Goal: Information Seeking & Learning: Learn about a topic

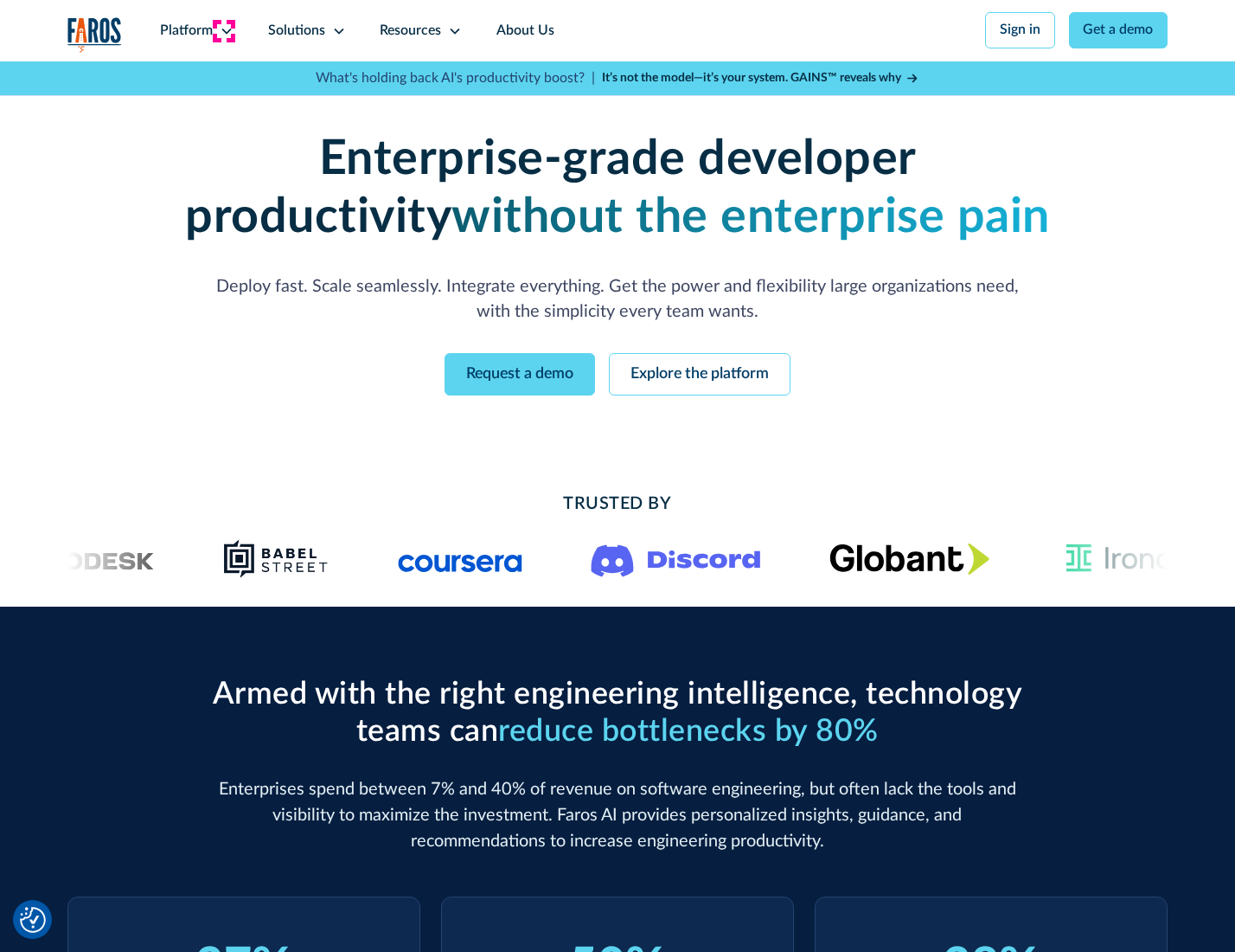
click at [224, 31] on icon at bounding box center [227, 31] width 14 height 14
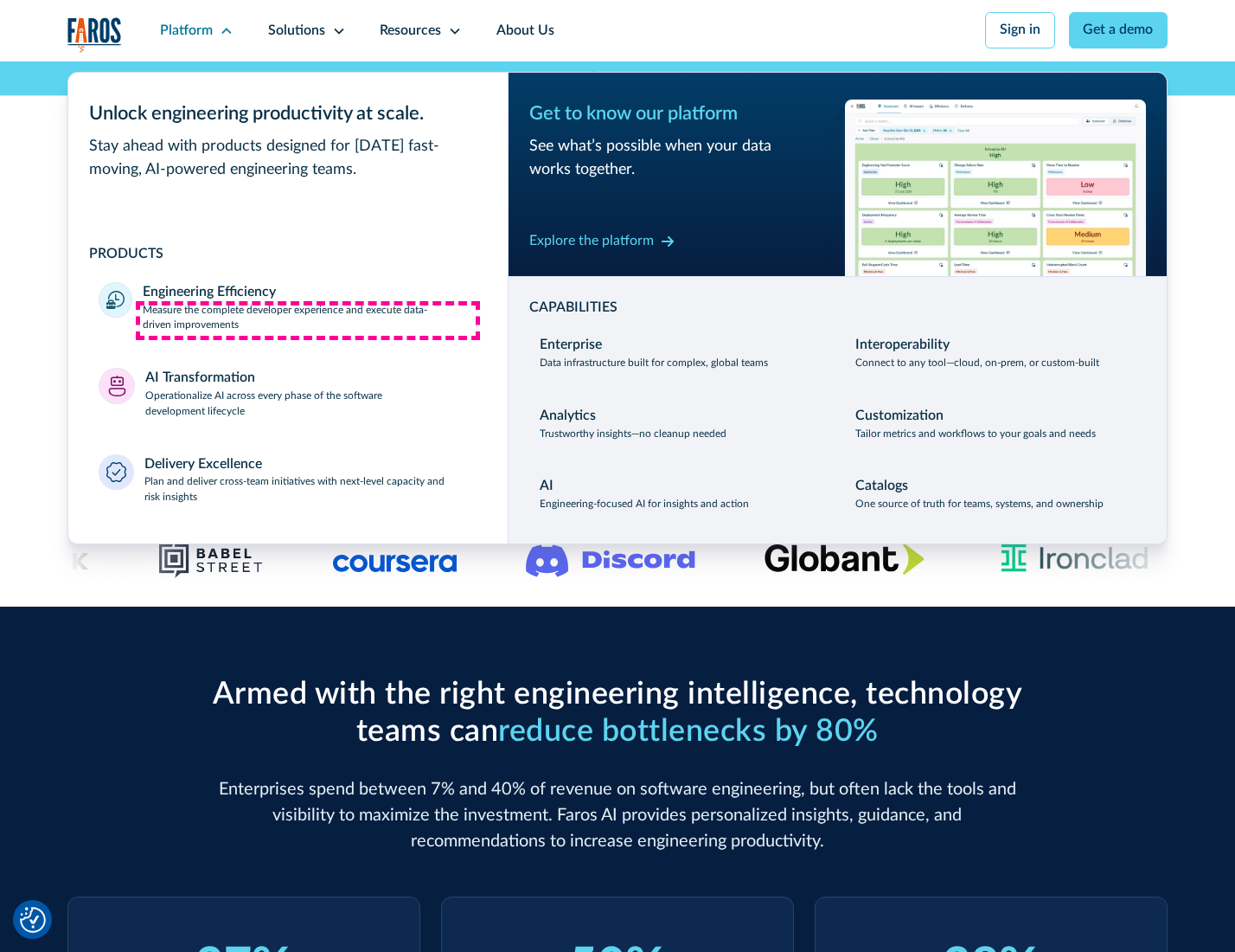
click at [308, 320] on p "Measure the complete developer experience and execute data-driven improvements" at bounding box center [309, 318] width 334 height 31
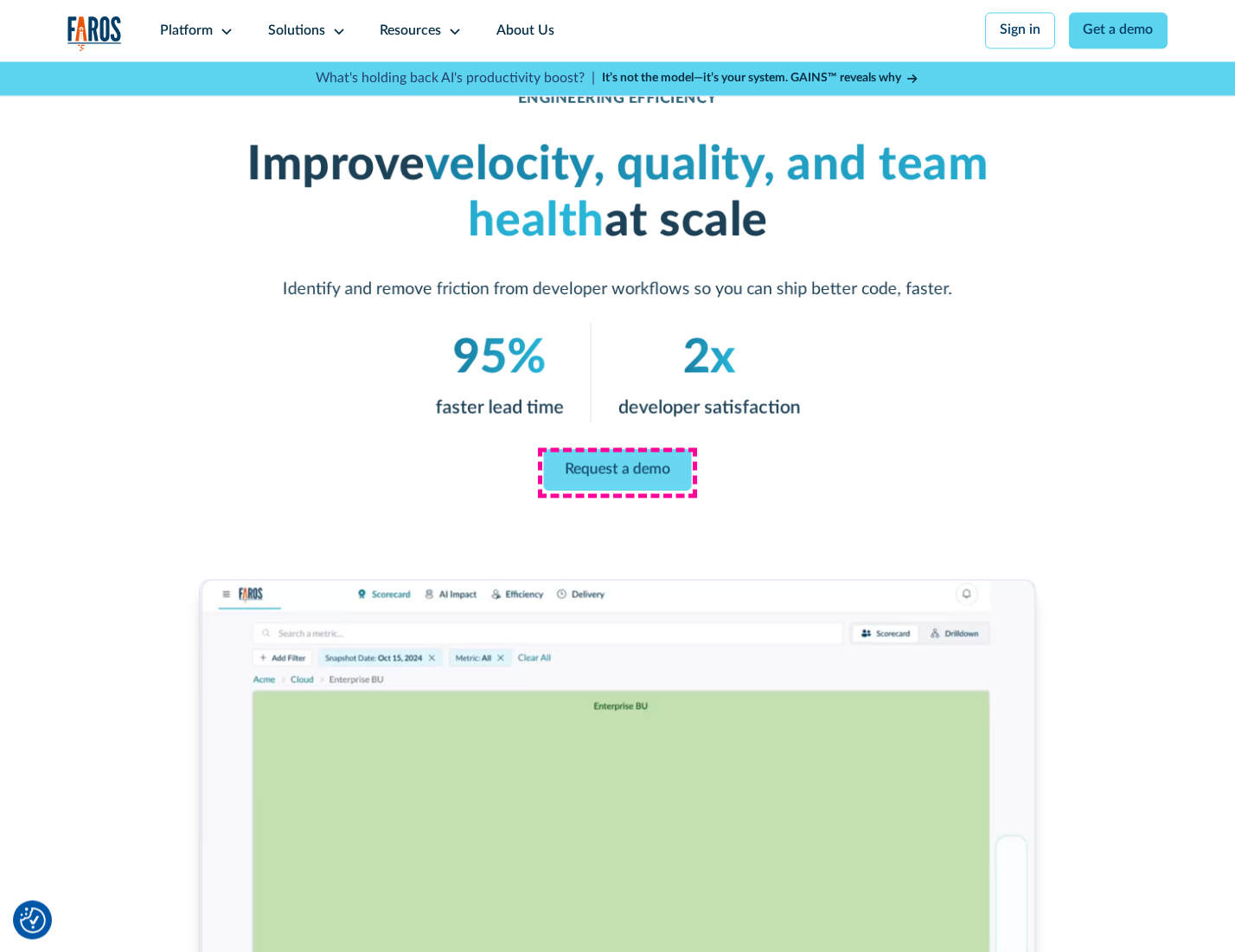
click at [617, 472] on link "Request a demo" at bounding box center [617, 470] width 148 height 42
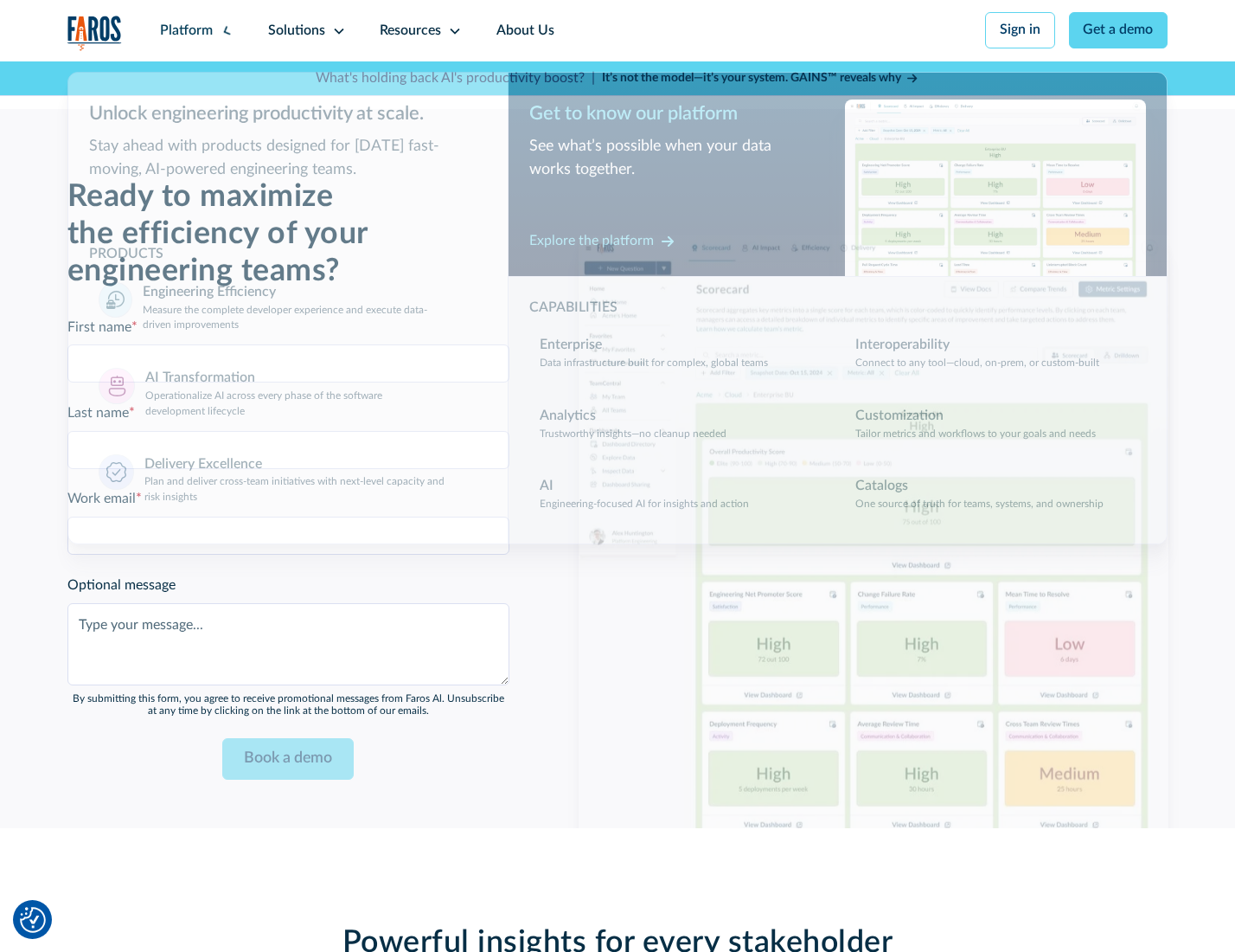
scroll to position [3765, 0]
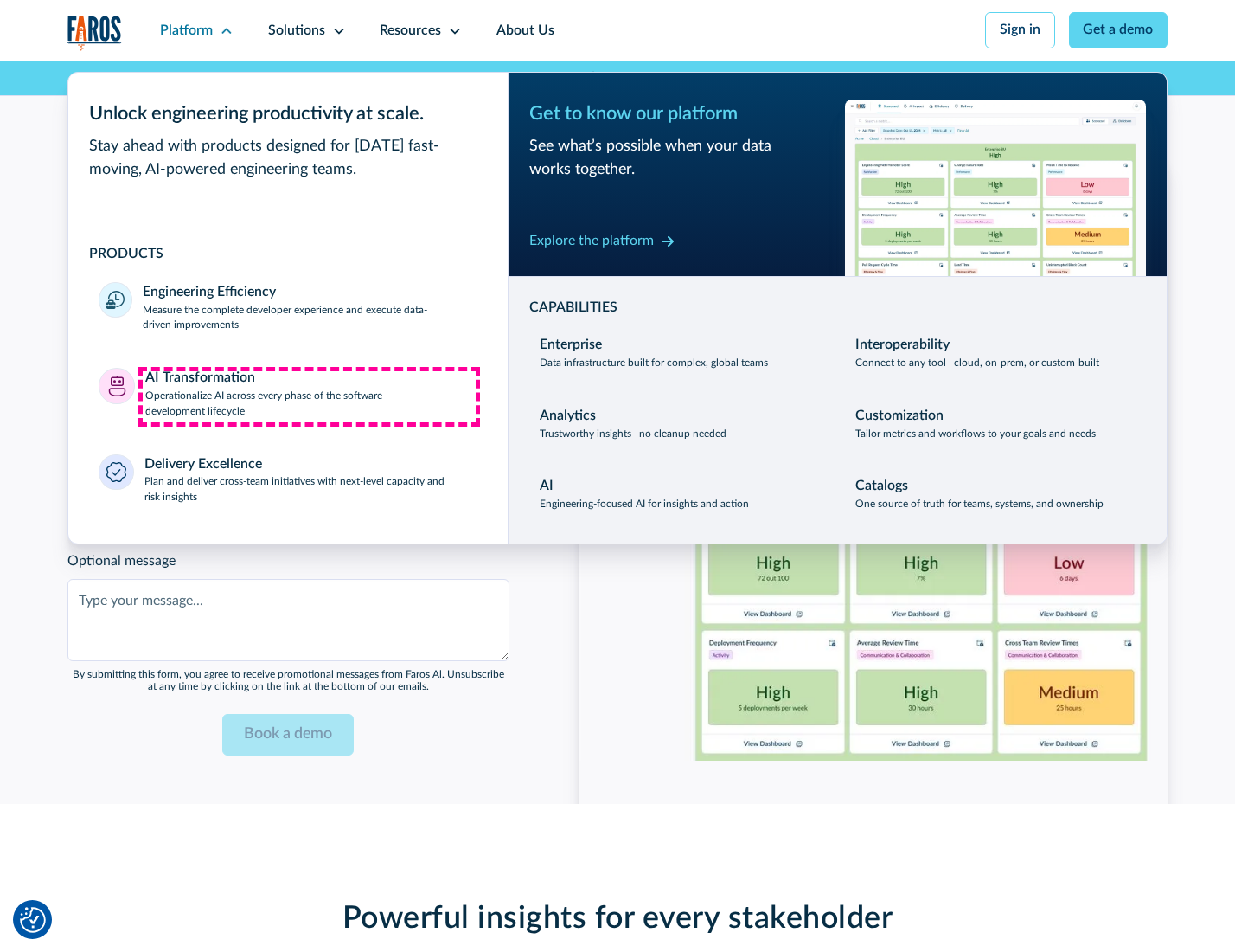
click at [309, 396] on p "Operationalize AI across every phase of the software development lifecycle" at bounding box center [311, 403] width 332 height 31
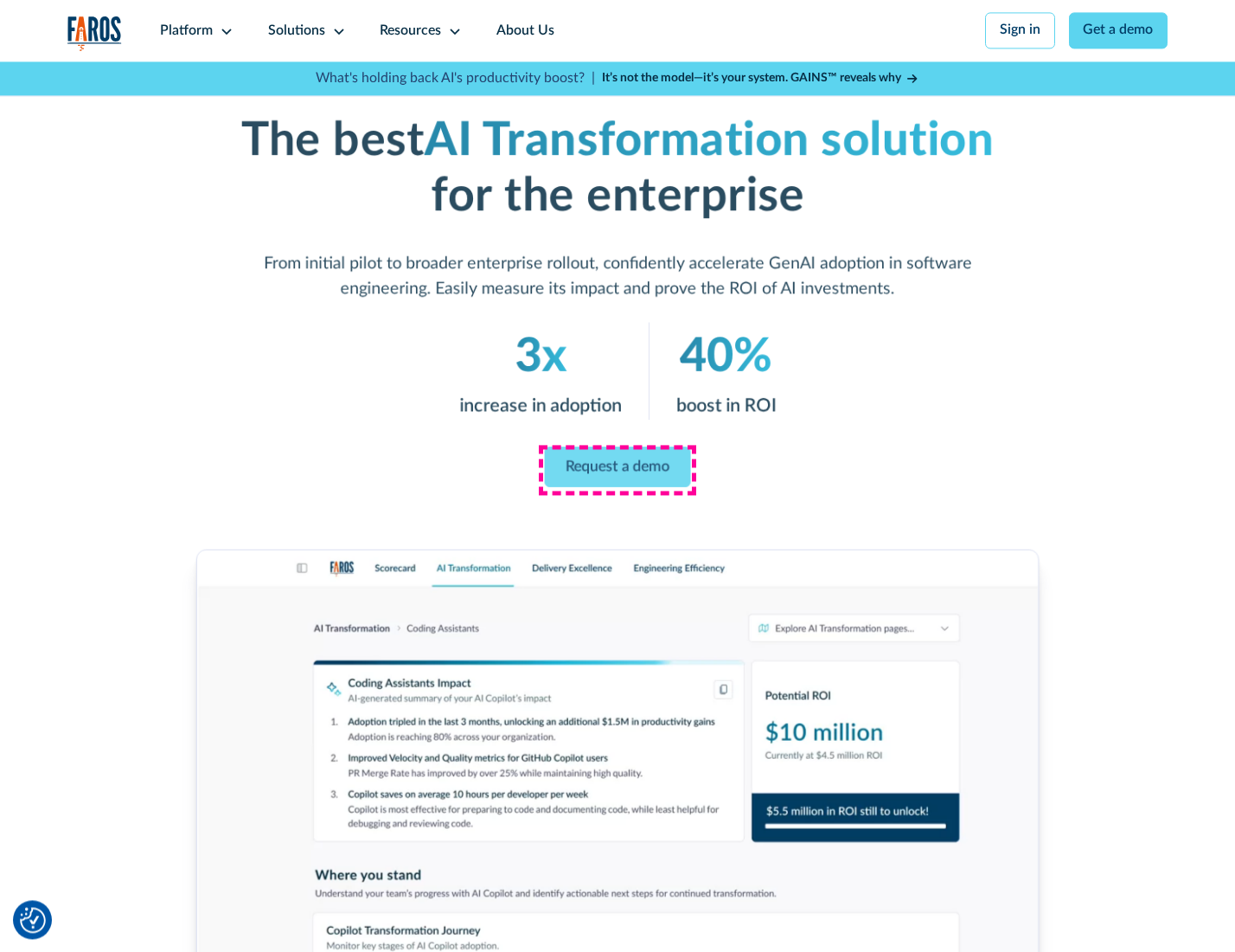
click at [617, 470] on link "Request a demo" at bounding box center [618, 467] width 147 height 41
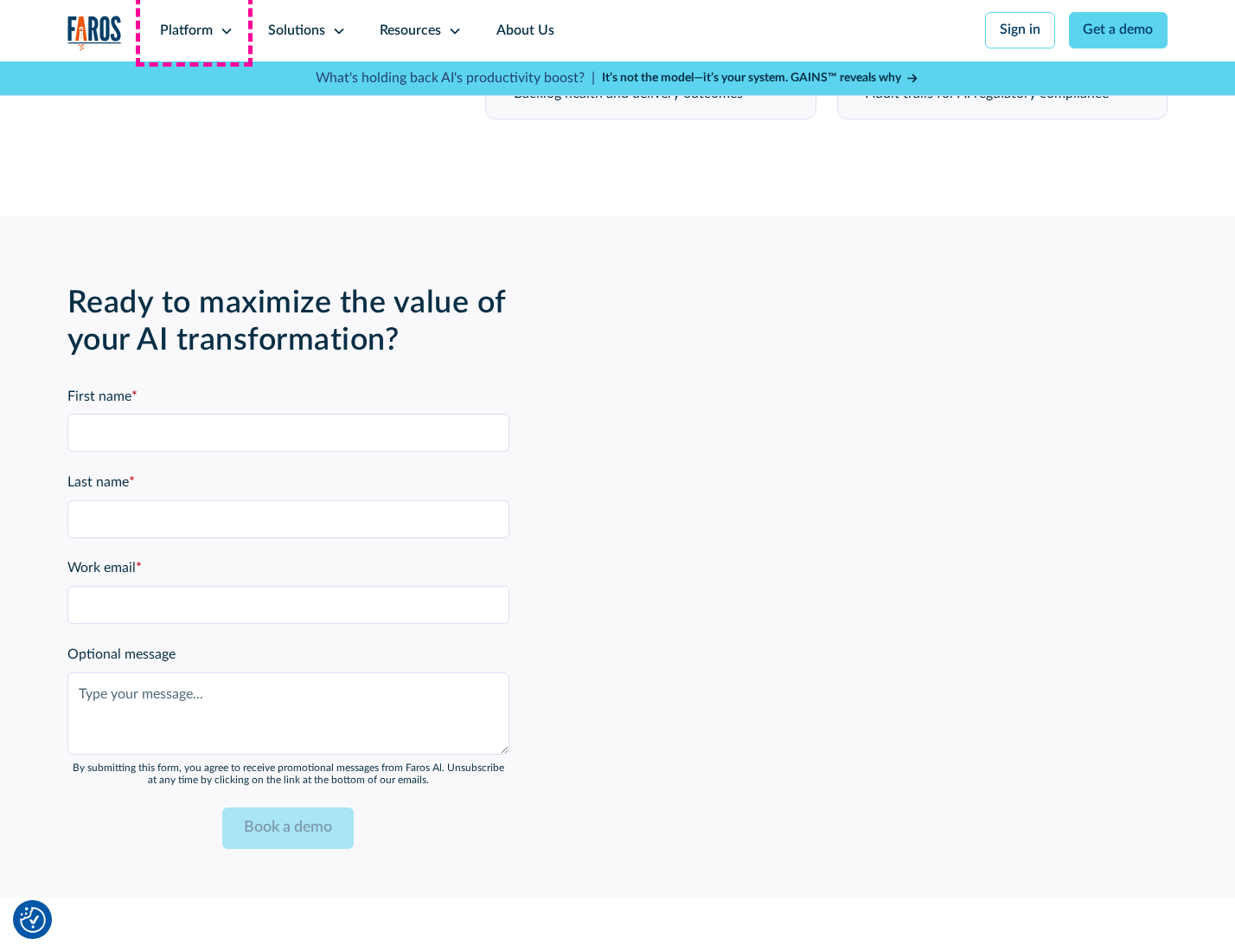
click at [194, 31] on div "Platform" at bounding box center [186, 31] width 52 height 21
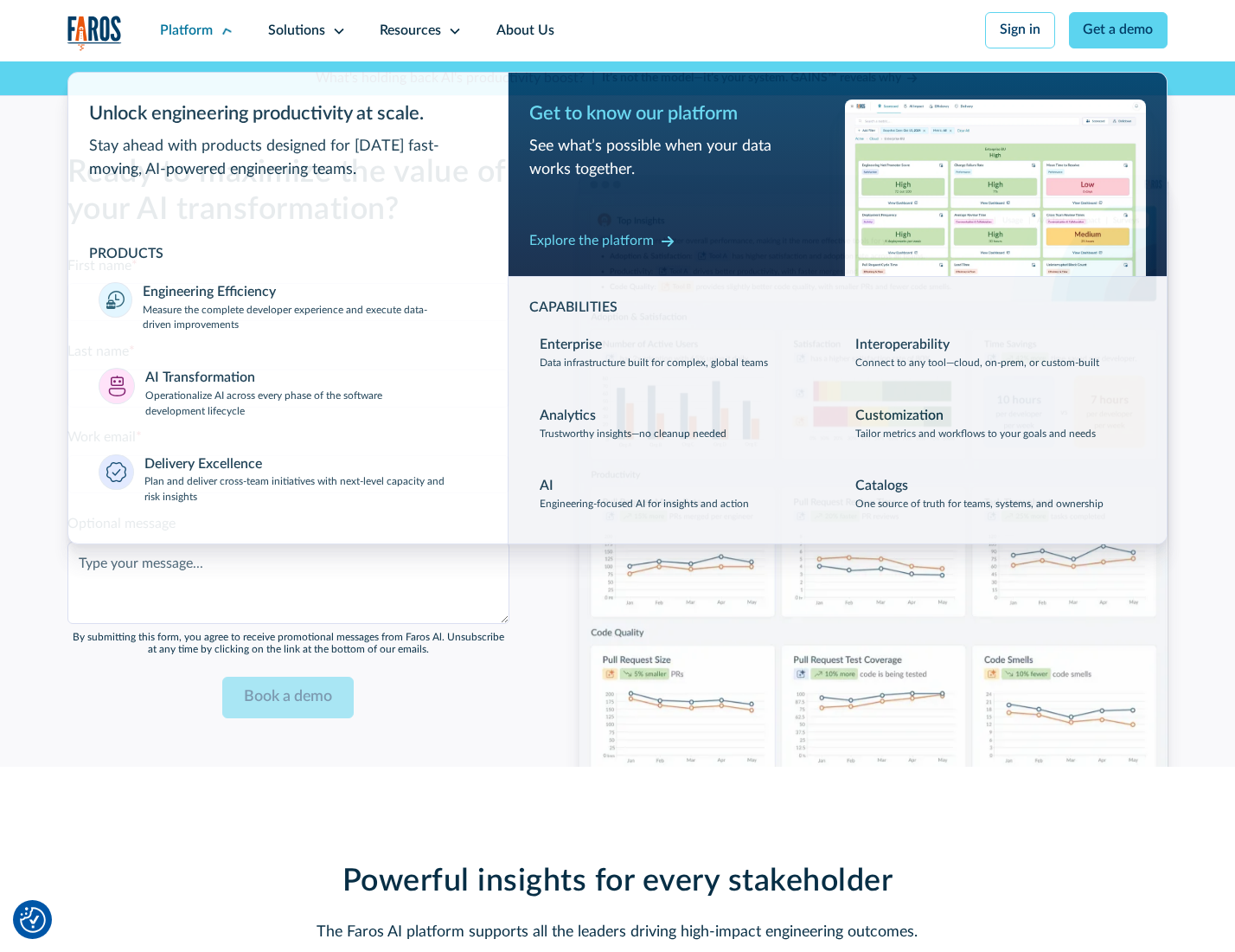
scroll to position [4182, 0]
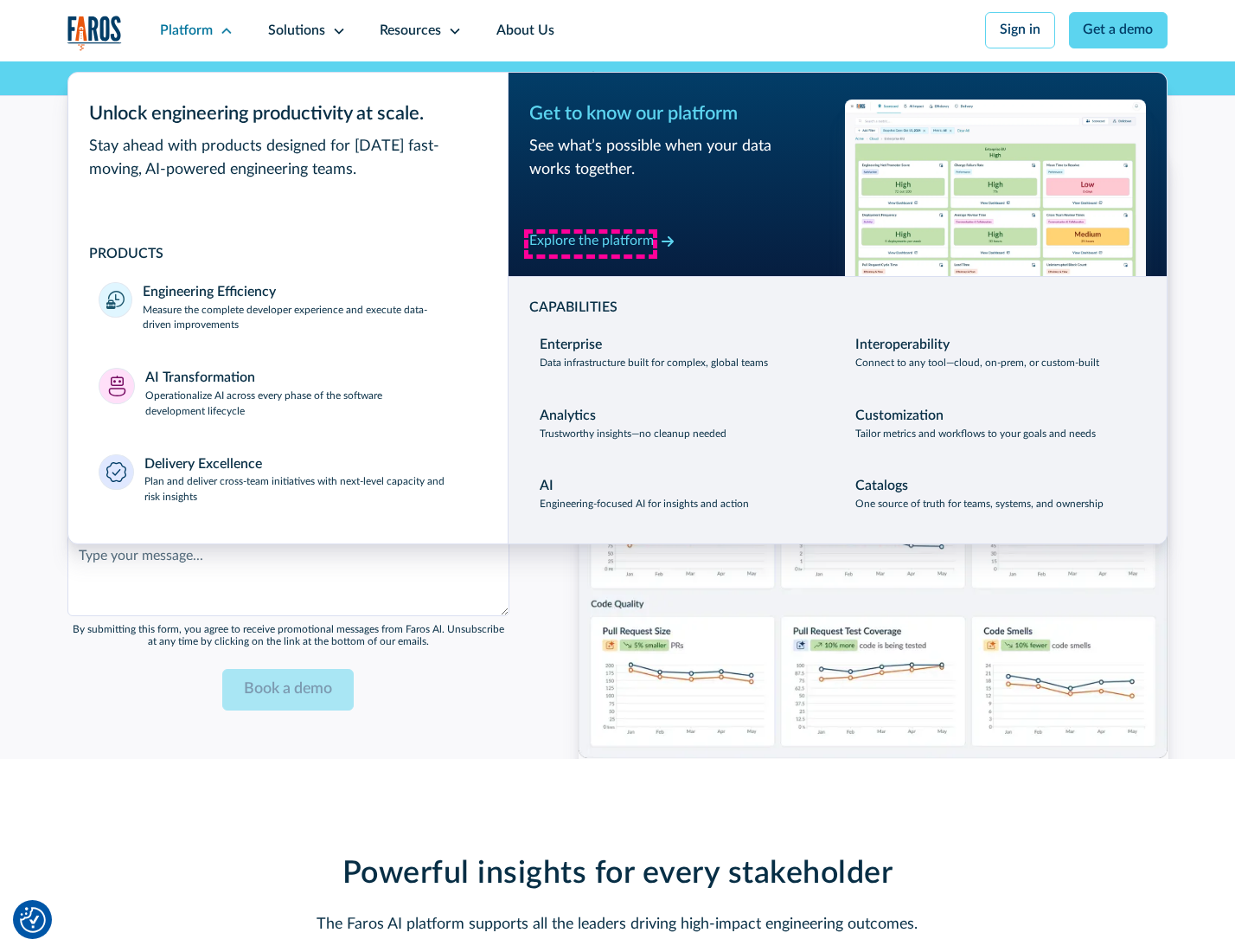
click at [590, 243] on div "Explore the platform" at bounding box center [591, 241] width 125 height 21
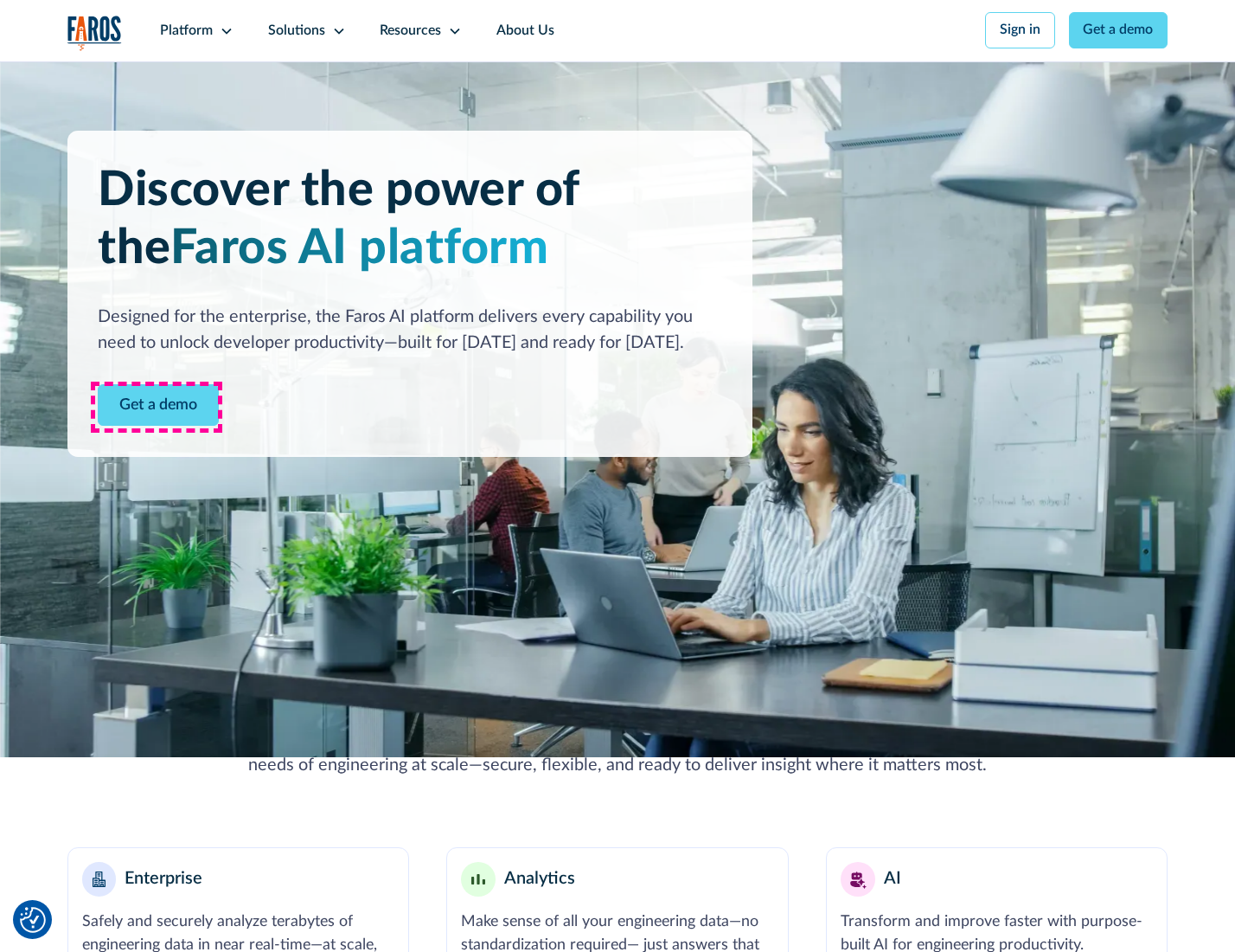
click at [156, 406] on link "Get a demo" at bounding box center [158, 405] width 121 height 43
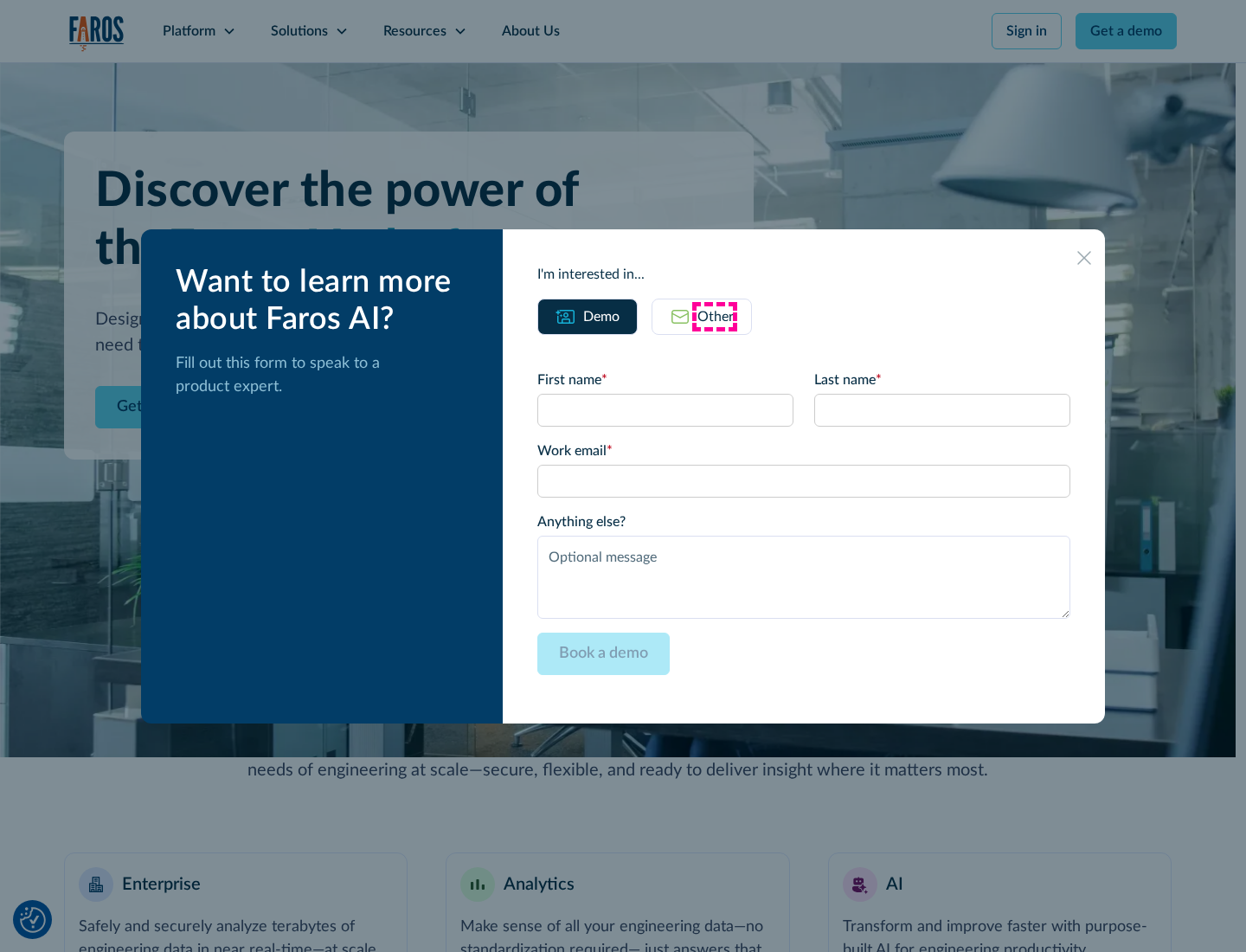
click at [714, 316] on div "Other" at bounding box center [715, 316] width 37 height 21
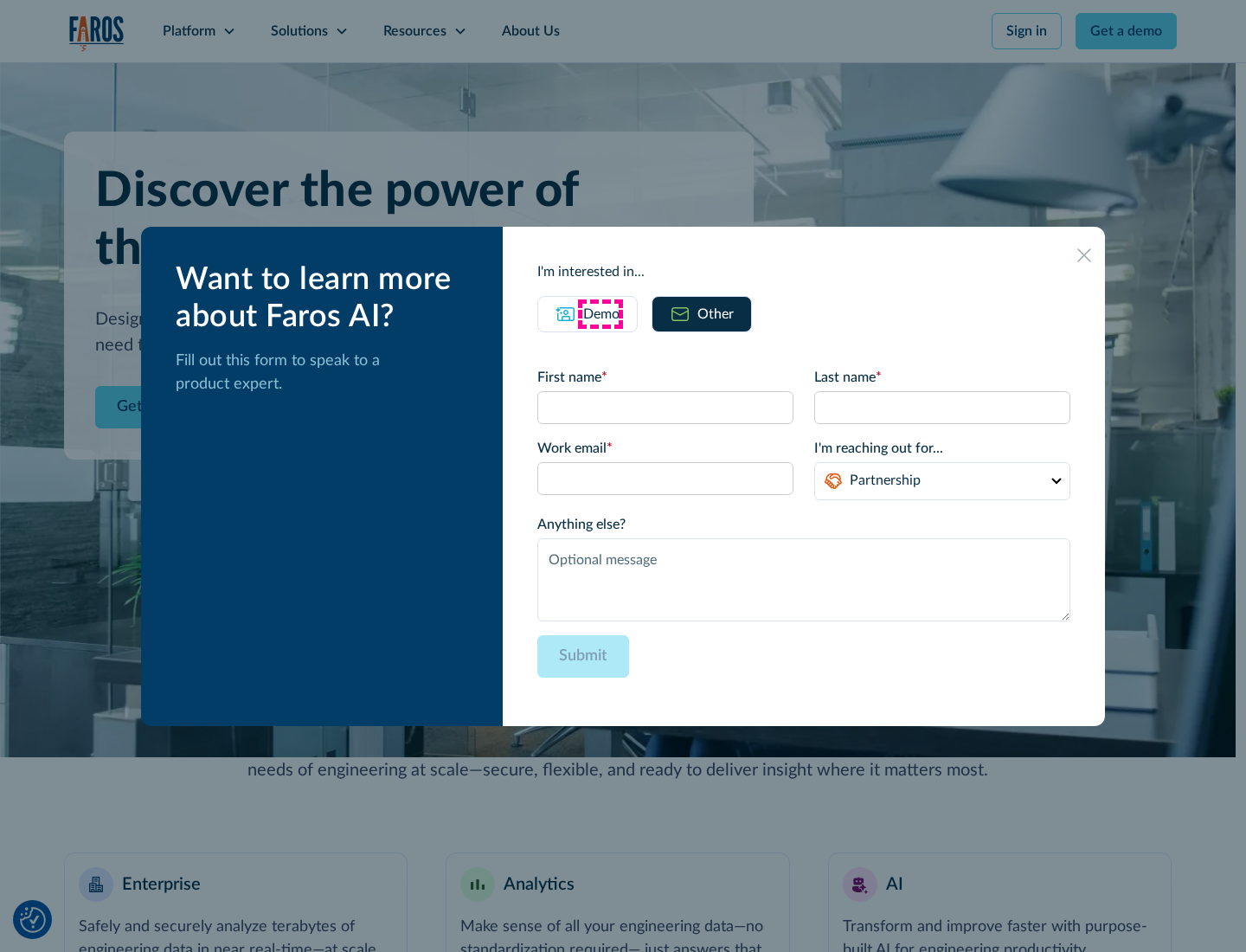
click at [599, 313] on div "Demo" at bounding box center [601, 314] width 37 height 21
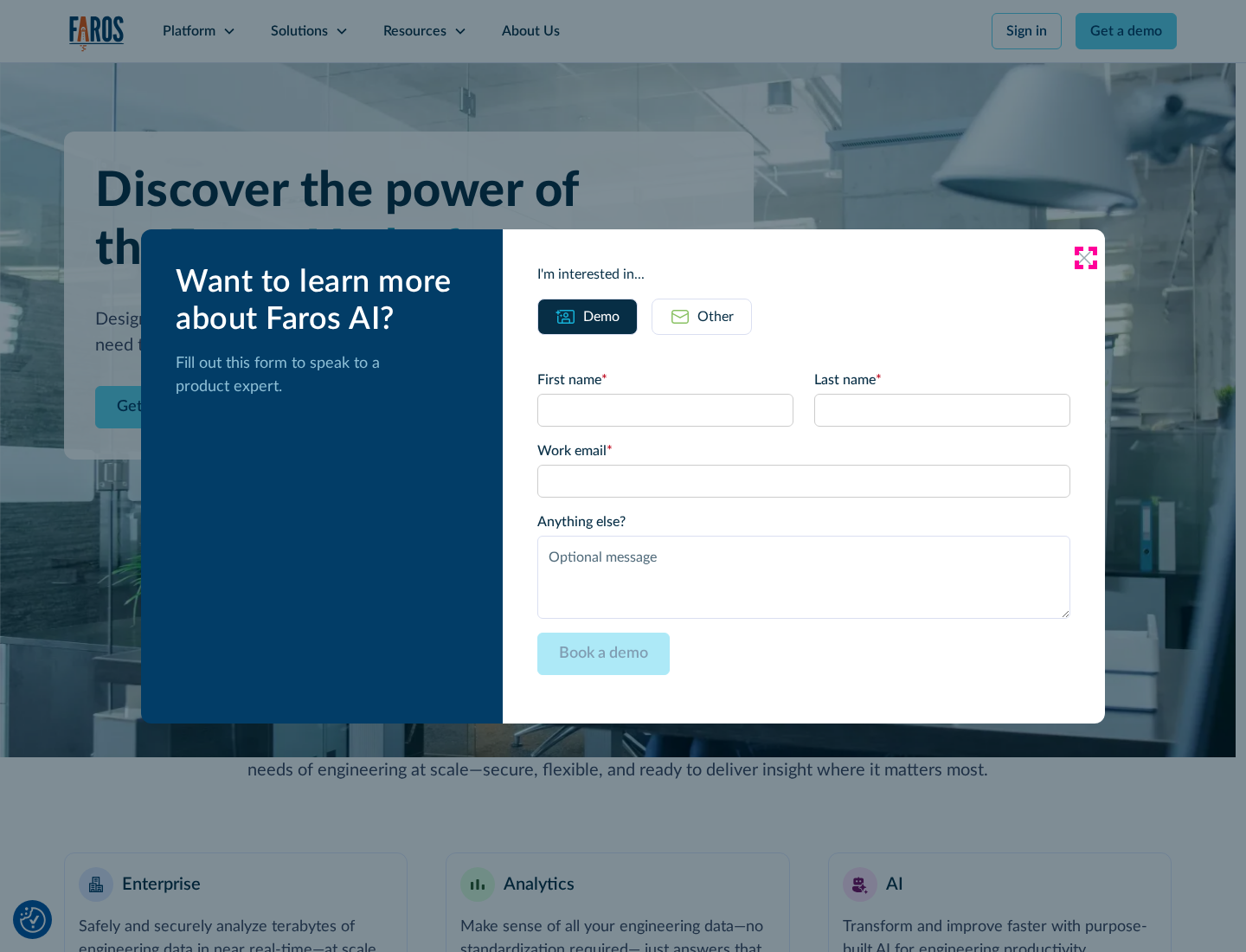
click at [1085, 257] on icon at bounding box center [1084, 258] width 14 height 14
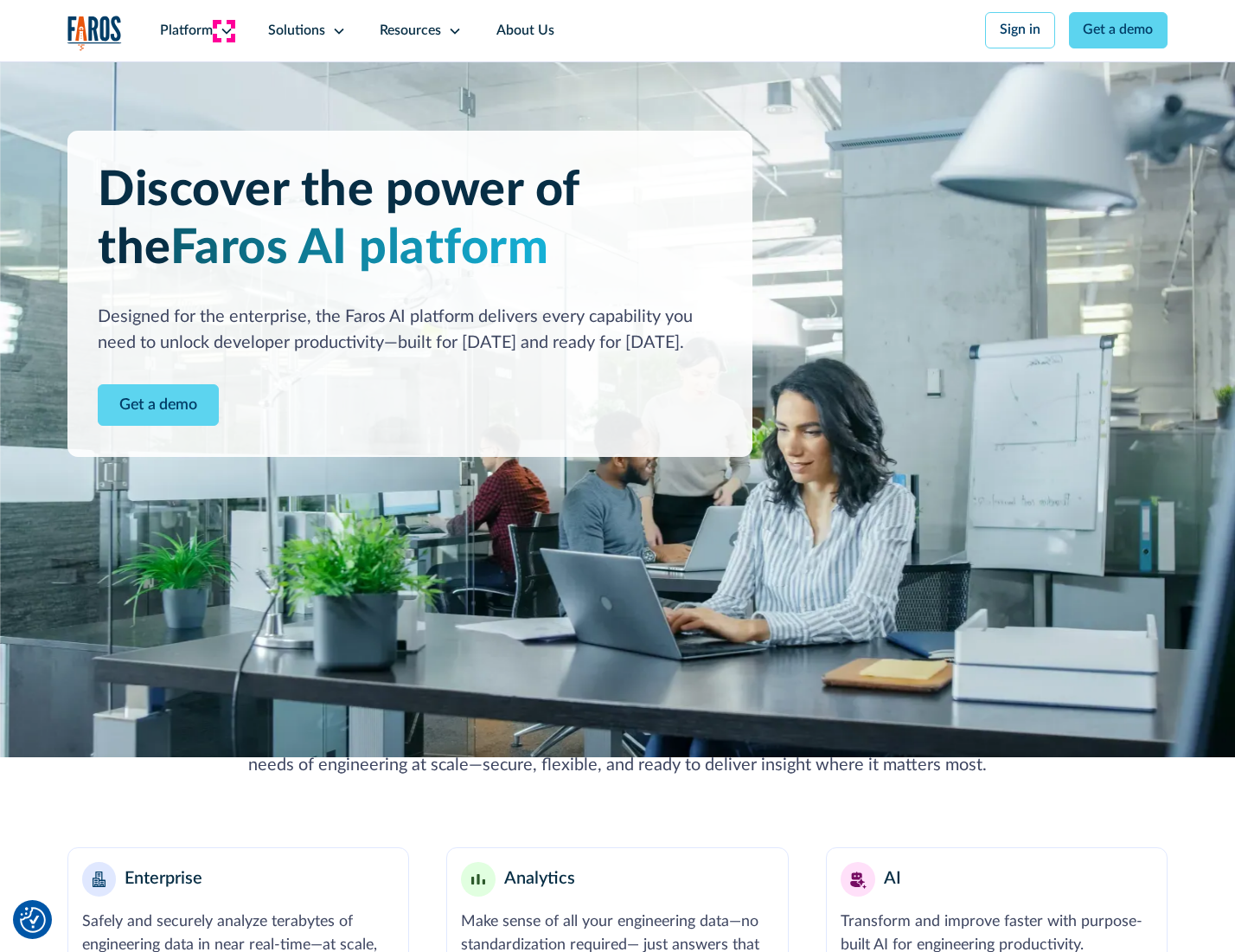
click at [224, 31] on icon at bounding box center [227, 31] width 14 height 14
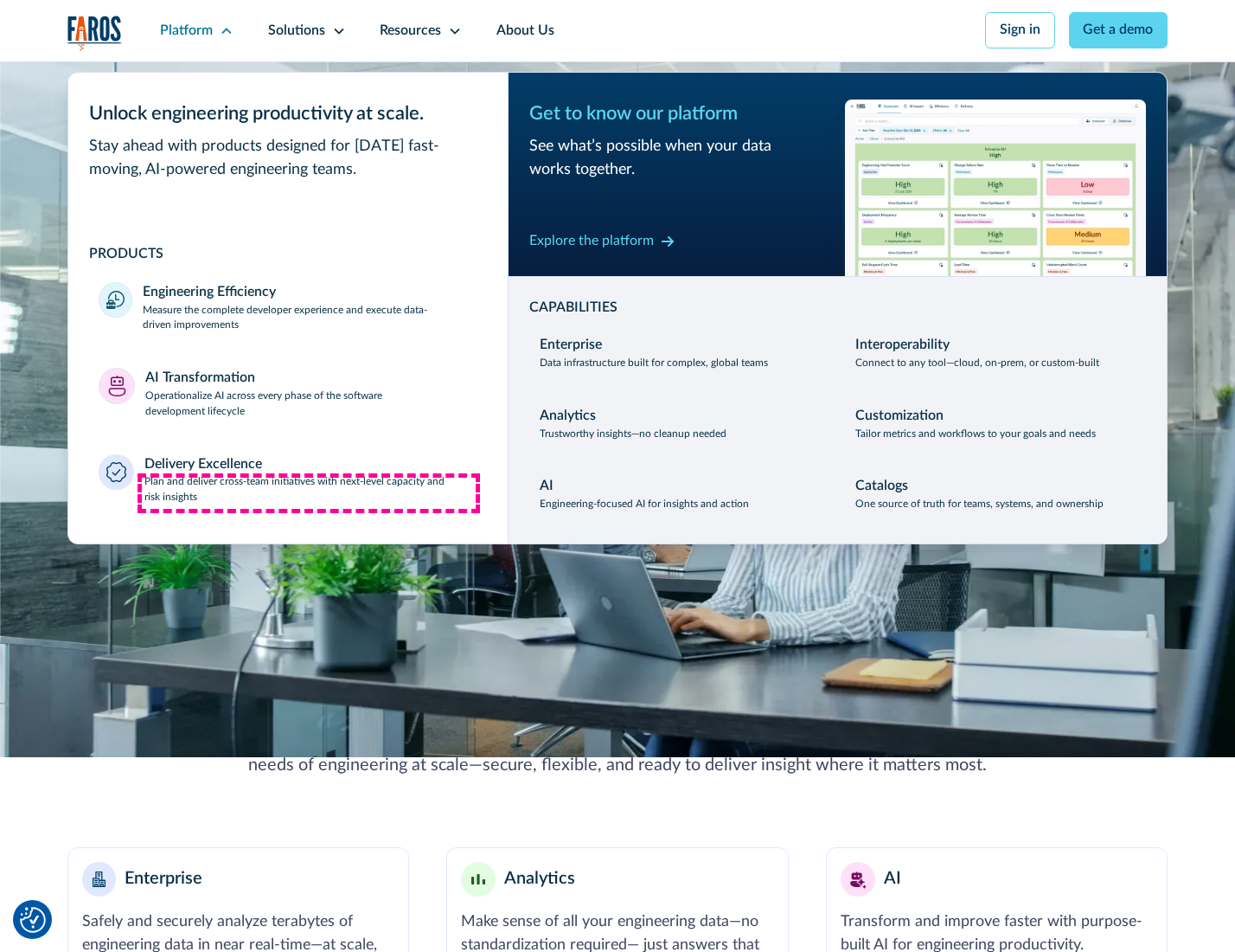
click at [309, 493] on p "Plan and deliver cross-team initiatives with next-level capacity and risk insig…" at bounding box center [311, 489] width 333 height 31
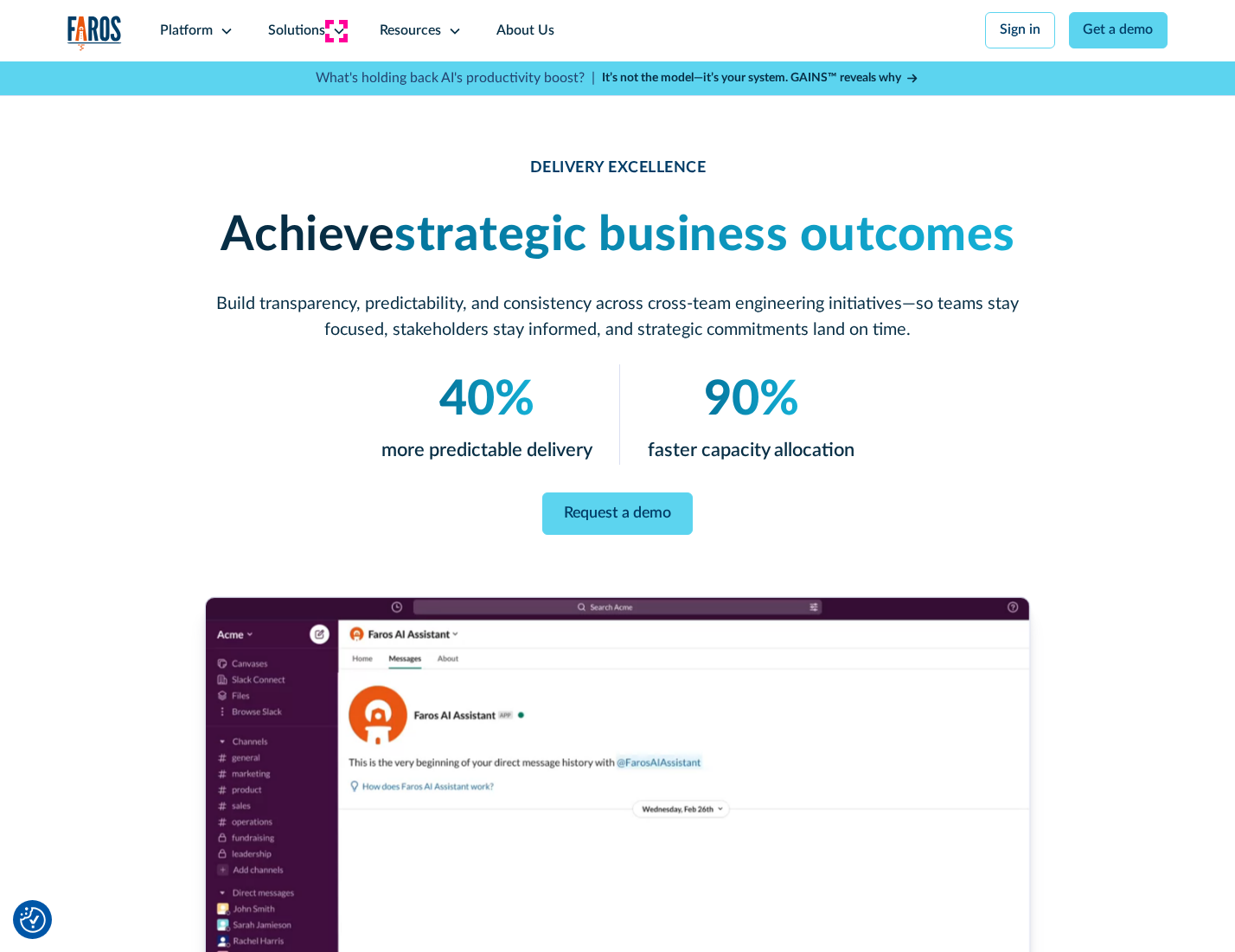
click at [336, 31] on icon at bounding box center [339, 31] width 14 height 14
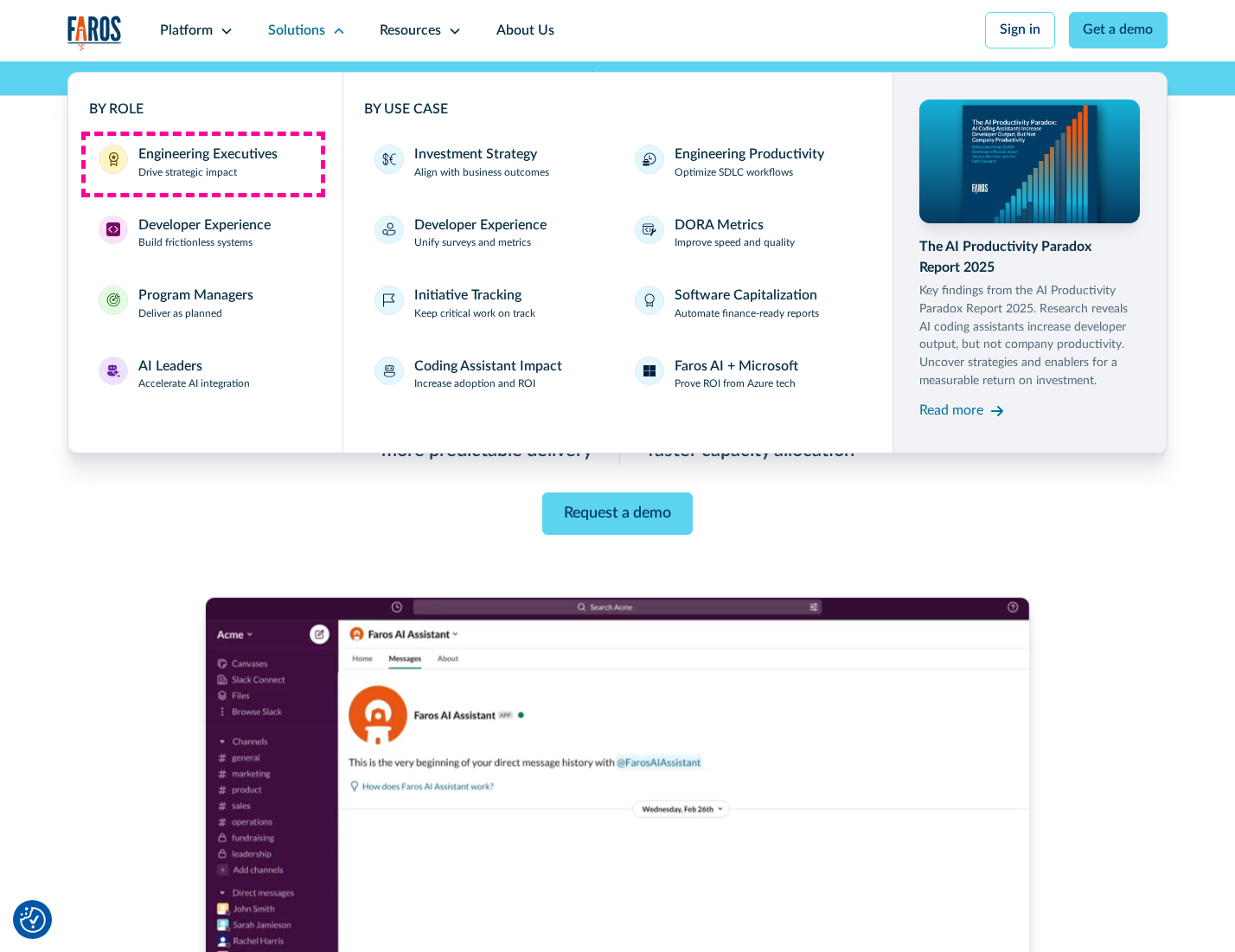
click at [202, 163] on div "Engineering Executives" at bounding box center [208, 155] width 140 height 21
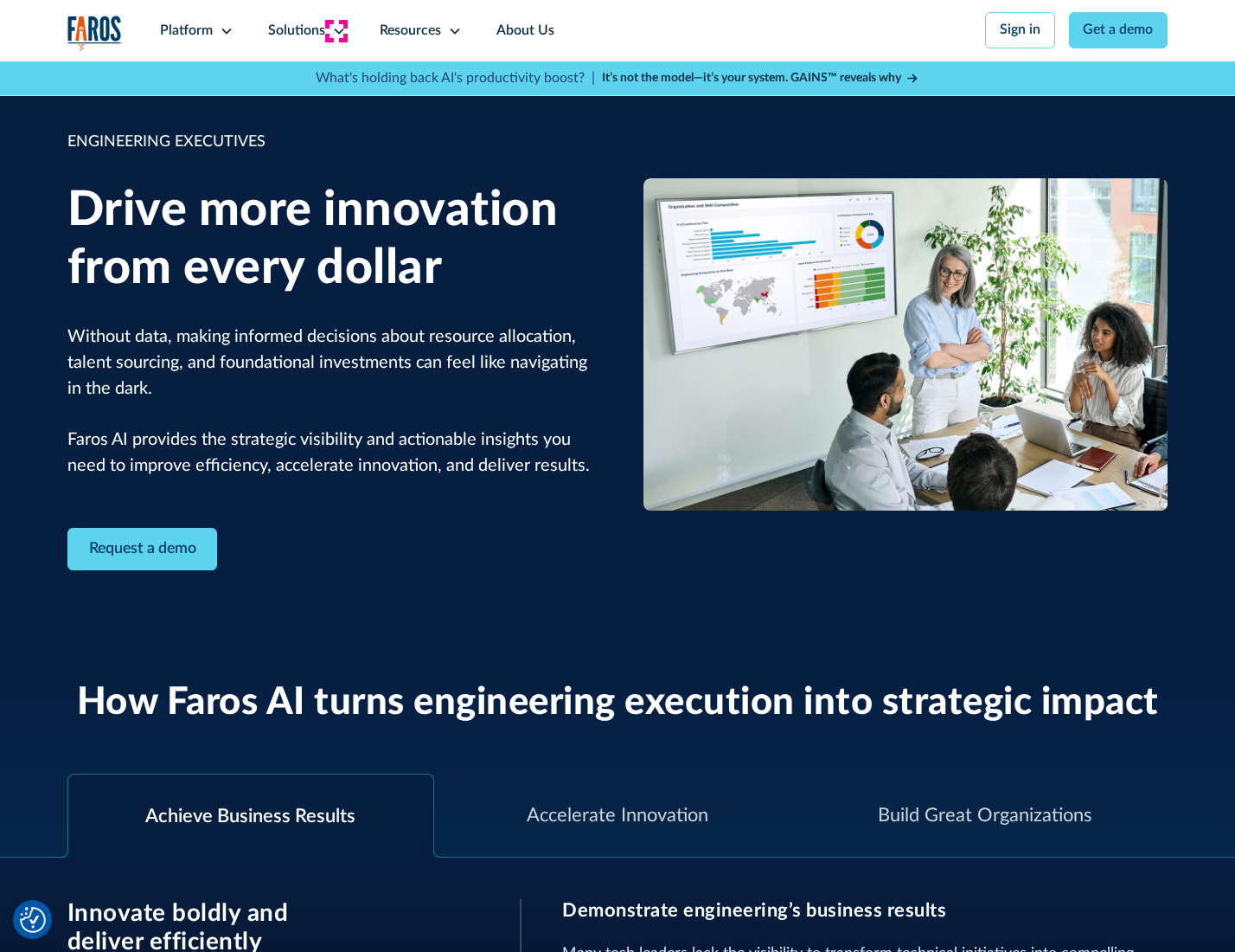
click at [336, 31] on icon at bounding box center [339, 31] width 14 height 14
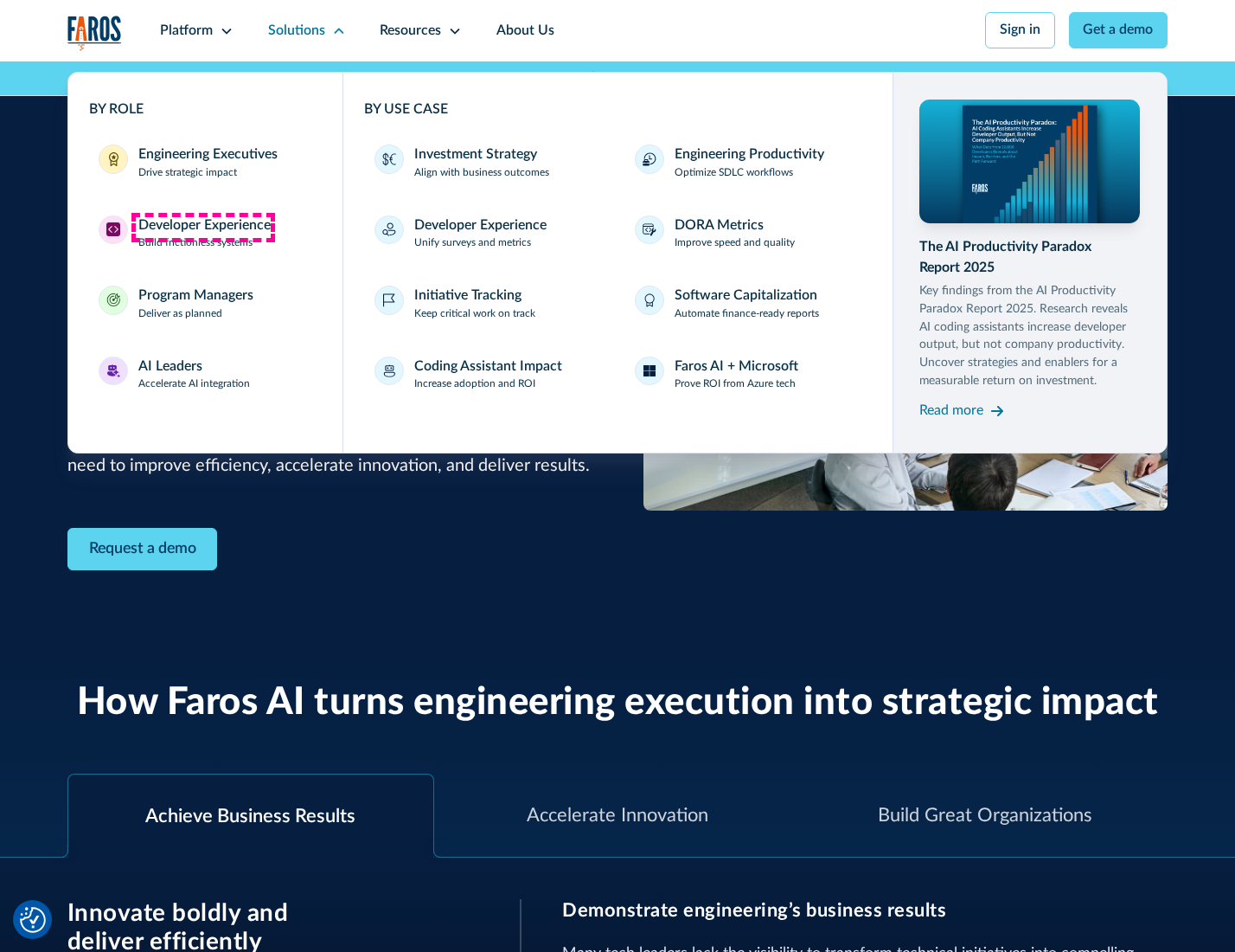
click at [202, 227] on div "Developer Experience" at bounding box center [205, 225] width 133 height 21
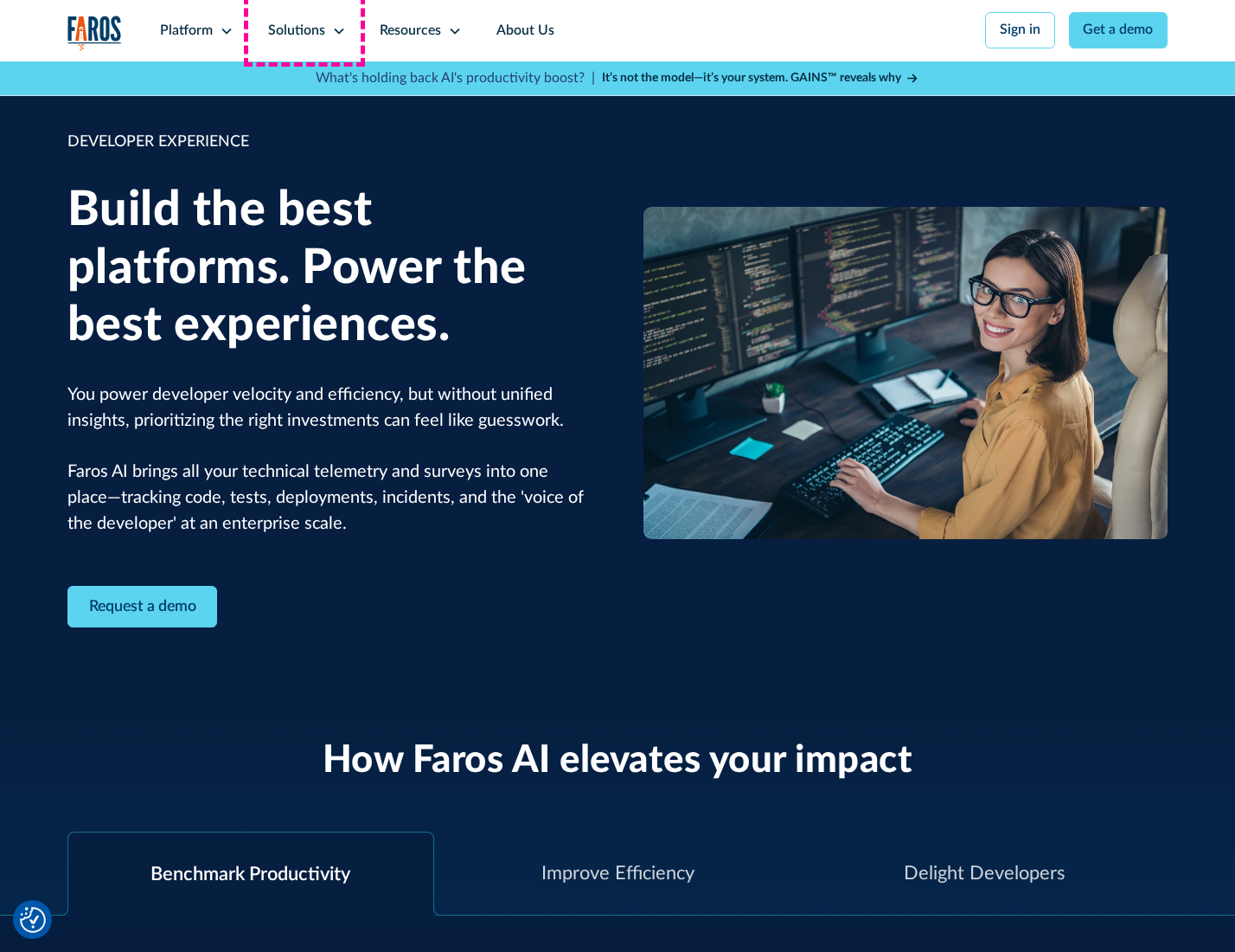
click at [304, 31] on div "Solutions" at bounding box center [297, 31] width 57 height 21
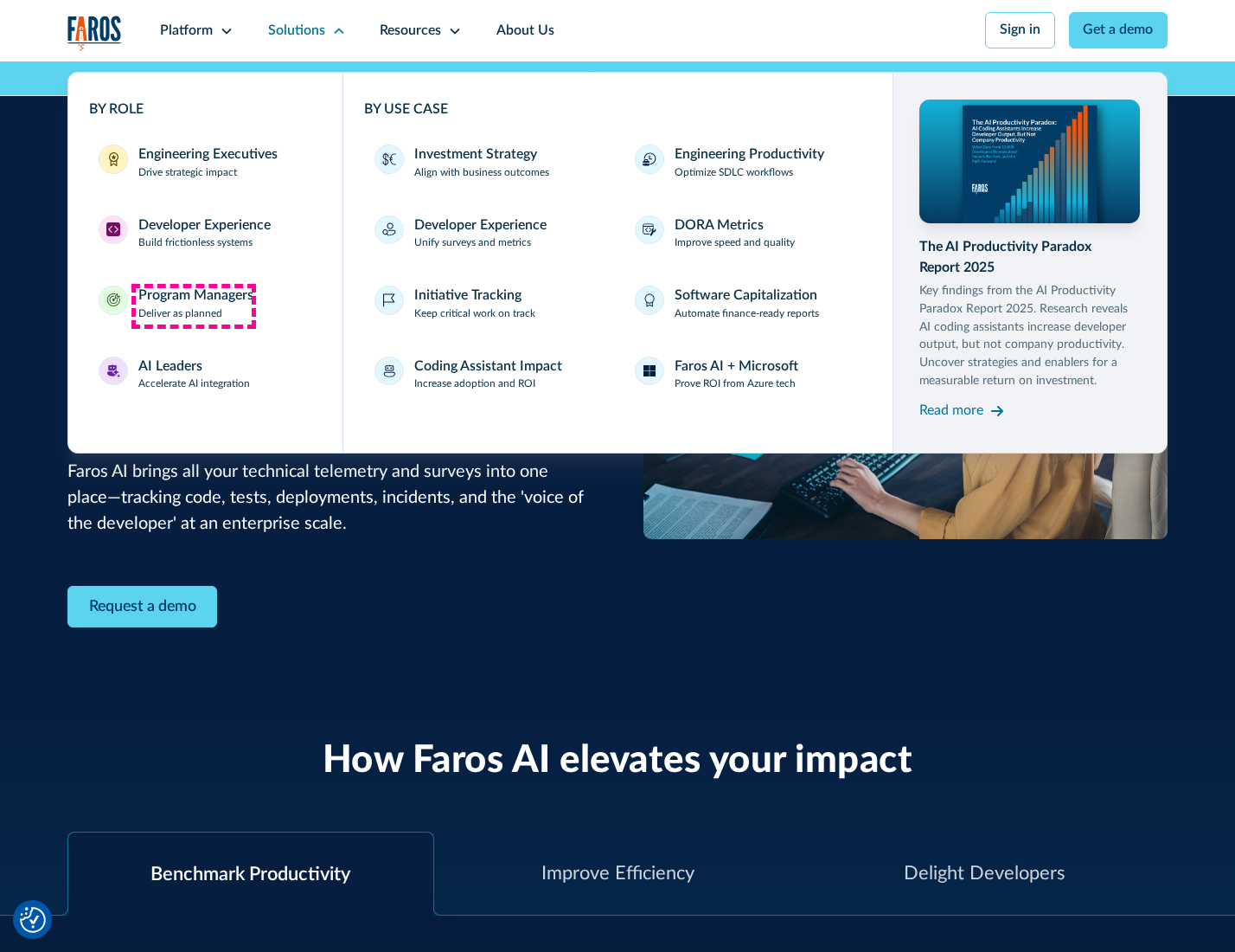
click at [193, 305] on div "Program Managers" at bounding box center [196, 295] width 115 height 21
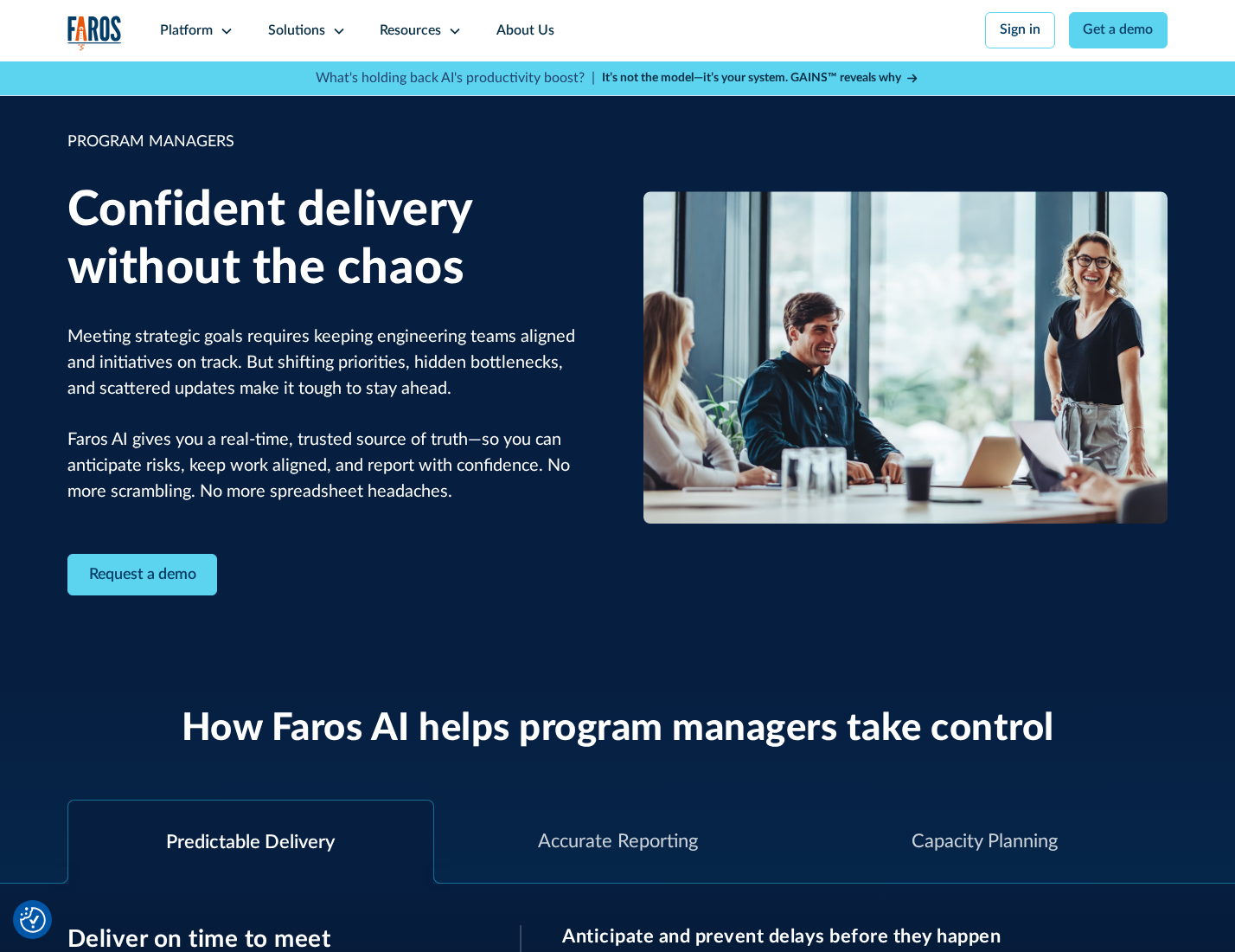
click at [336, 31] on icon at bounding box center [339, 31] width 14 height 14
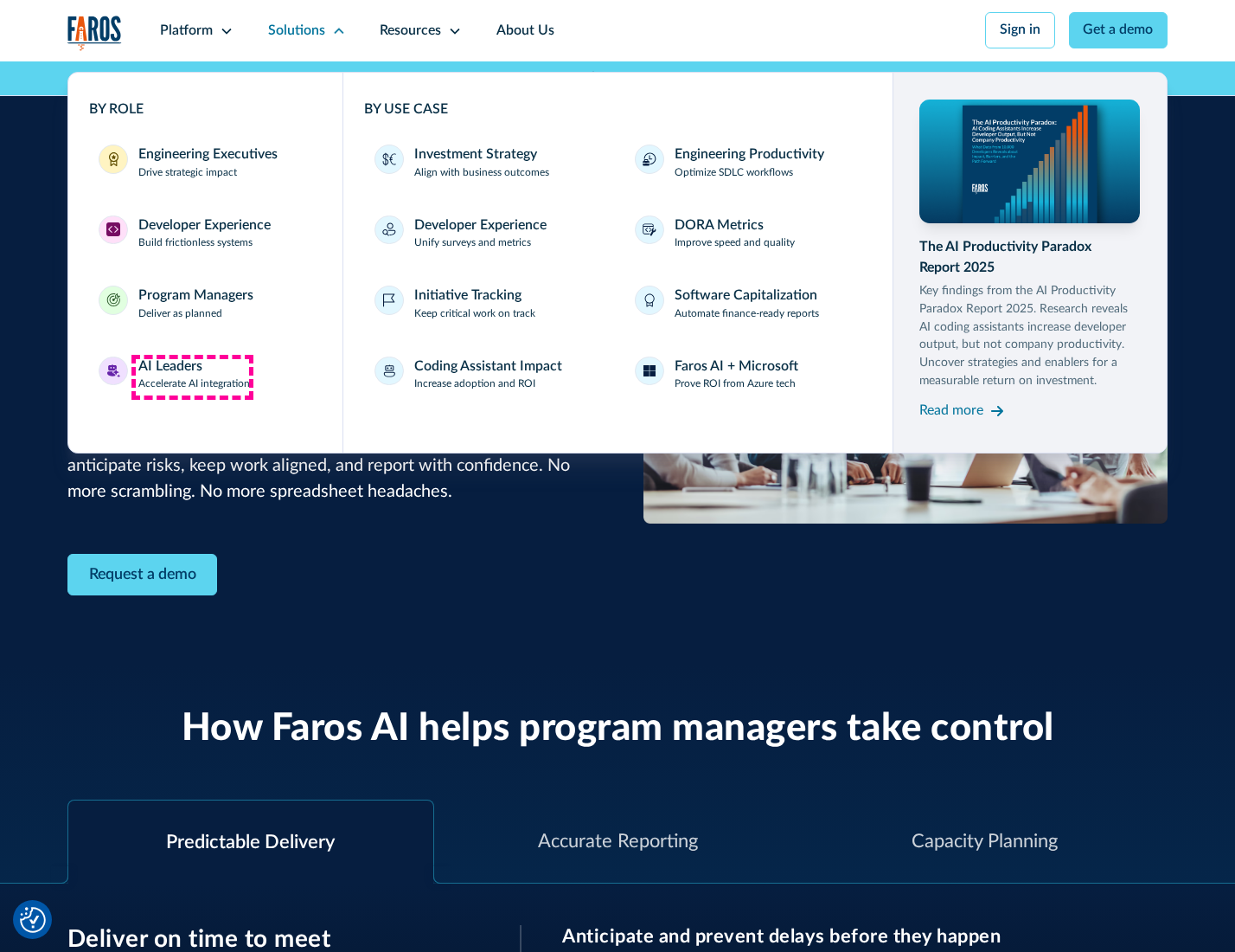
click at [192, 376] on div "AI Leaders" at bounding box center [170, 367] width 64 height 21
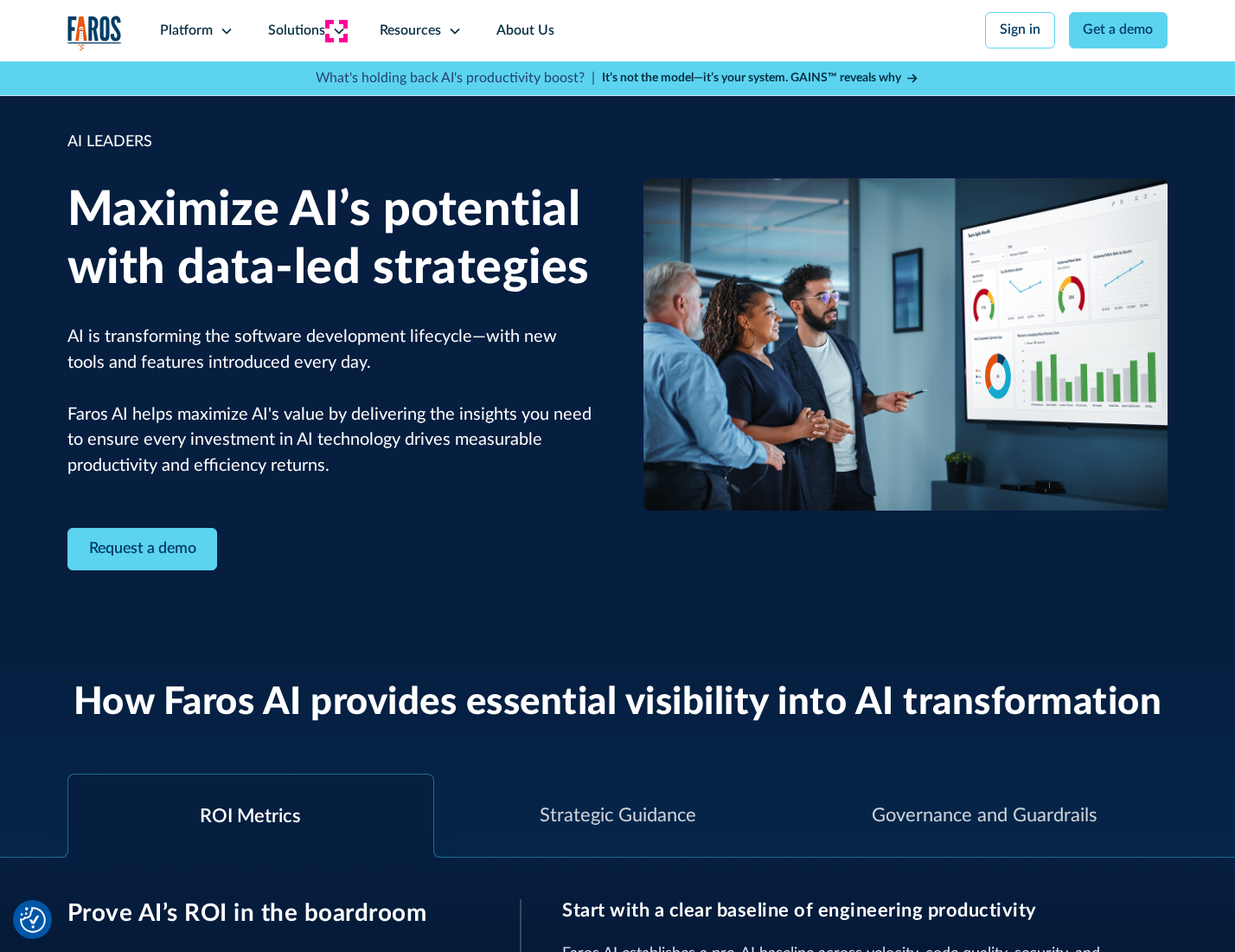
click at [336, 31] on icon at bounding box center [339, 31] width 14 height 14
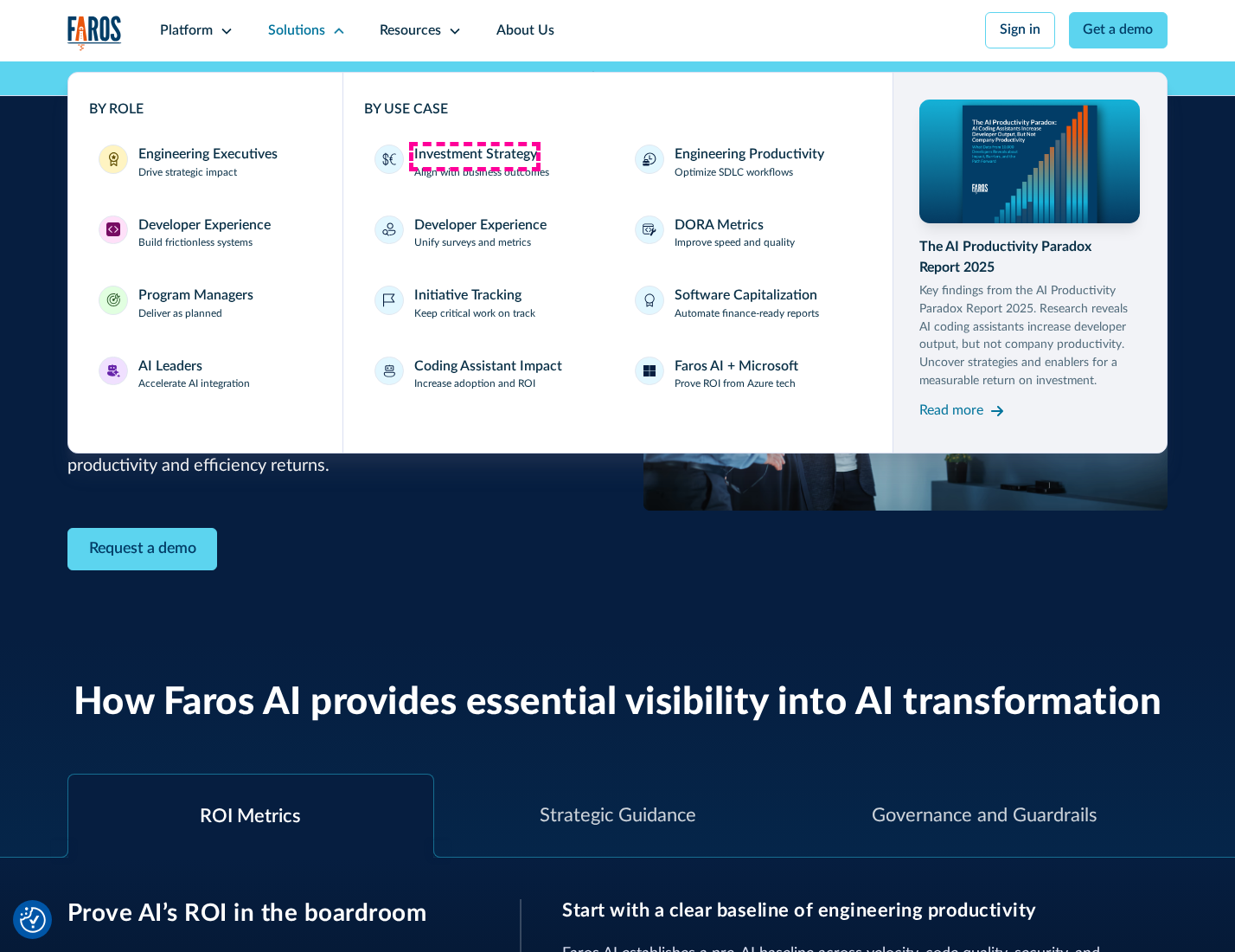
click at [474, 156] on div "Investment Strategy" at bounding box center [475, 155] width 123 height 21
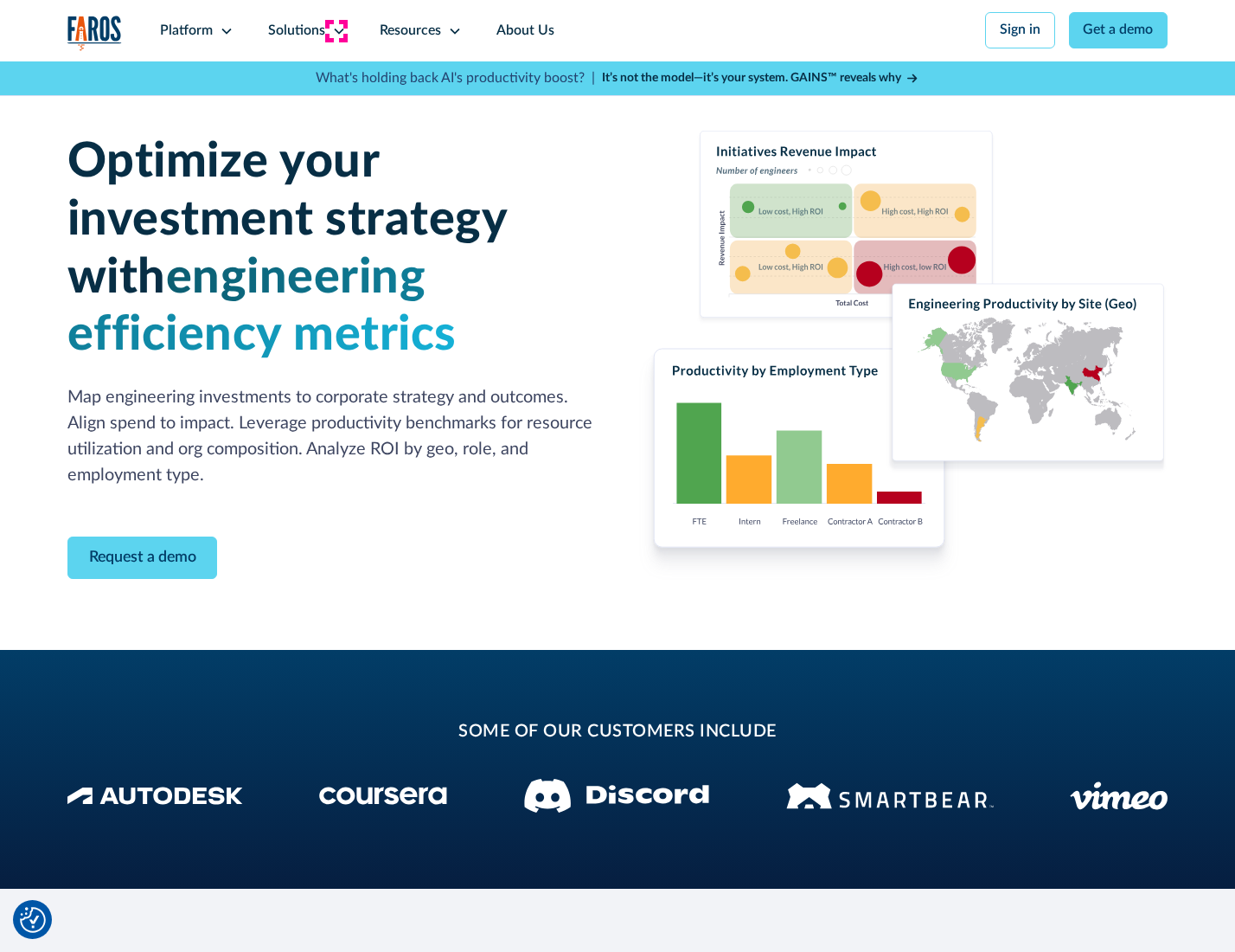
click at [336, 31] on icon at bounding box center [339, 31] width 14 height 14
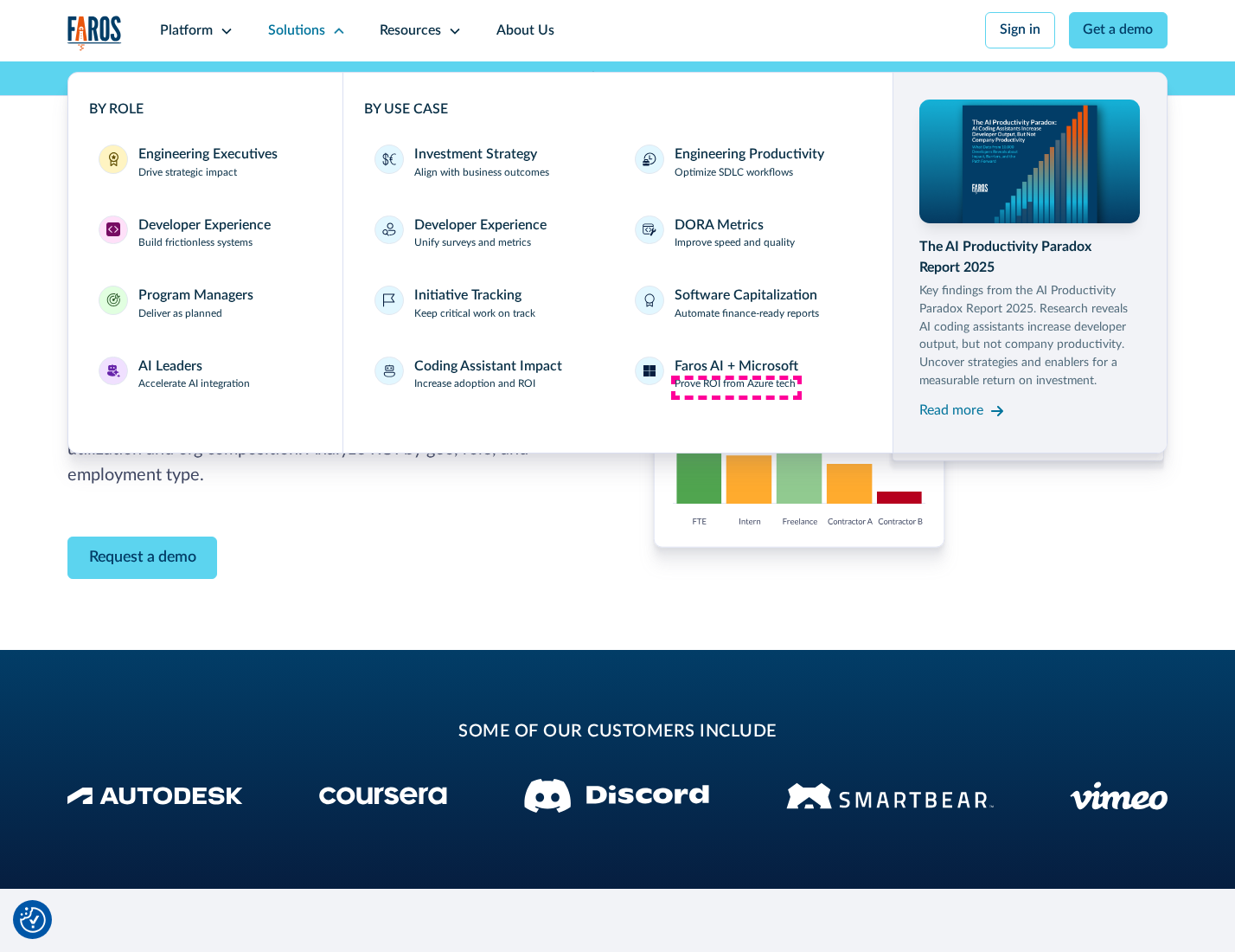
click at [736, 386] on p "Prove ROI from Azure tech" at bounding box center [735, 384] width 121 height 16
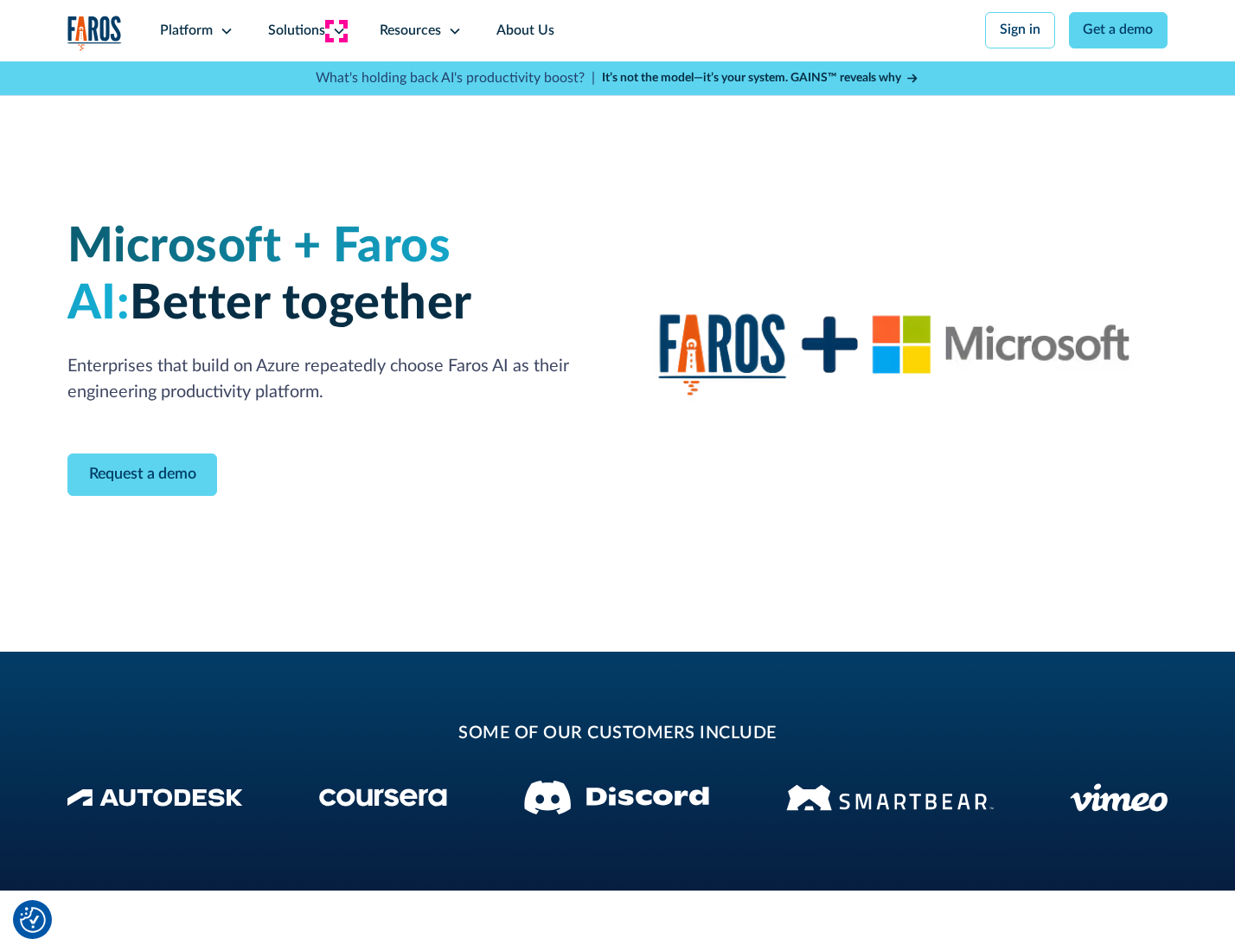
click at [336, 31] on icon at bounding box center [339, 31] width 14 height 14
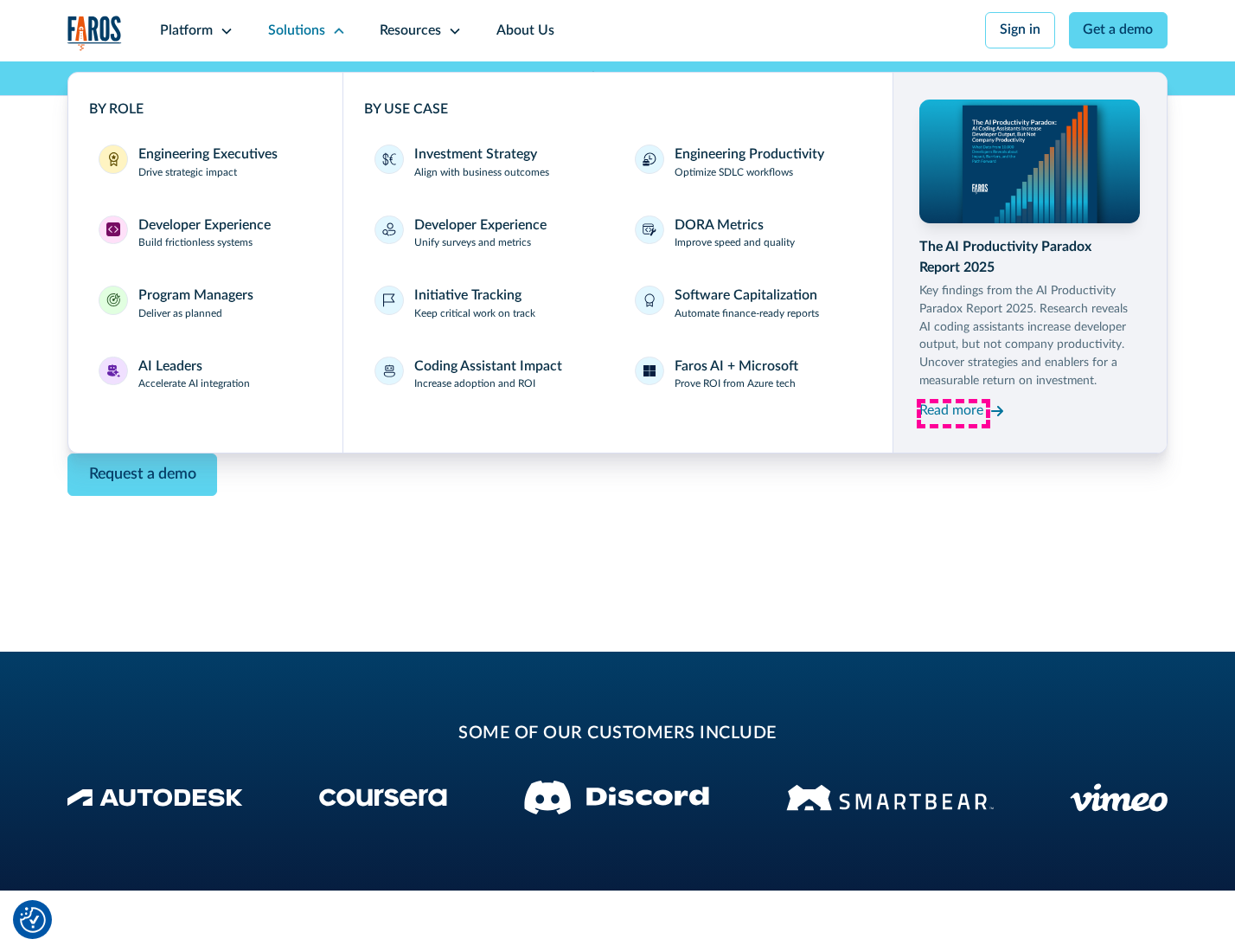
click at [953, 413] on div "Read more" at bounding box center [951, 410] width 64 height 21
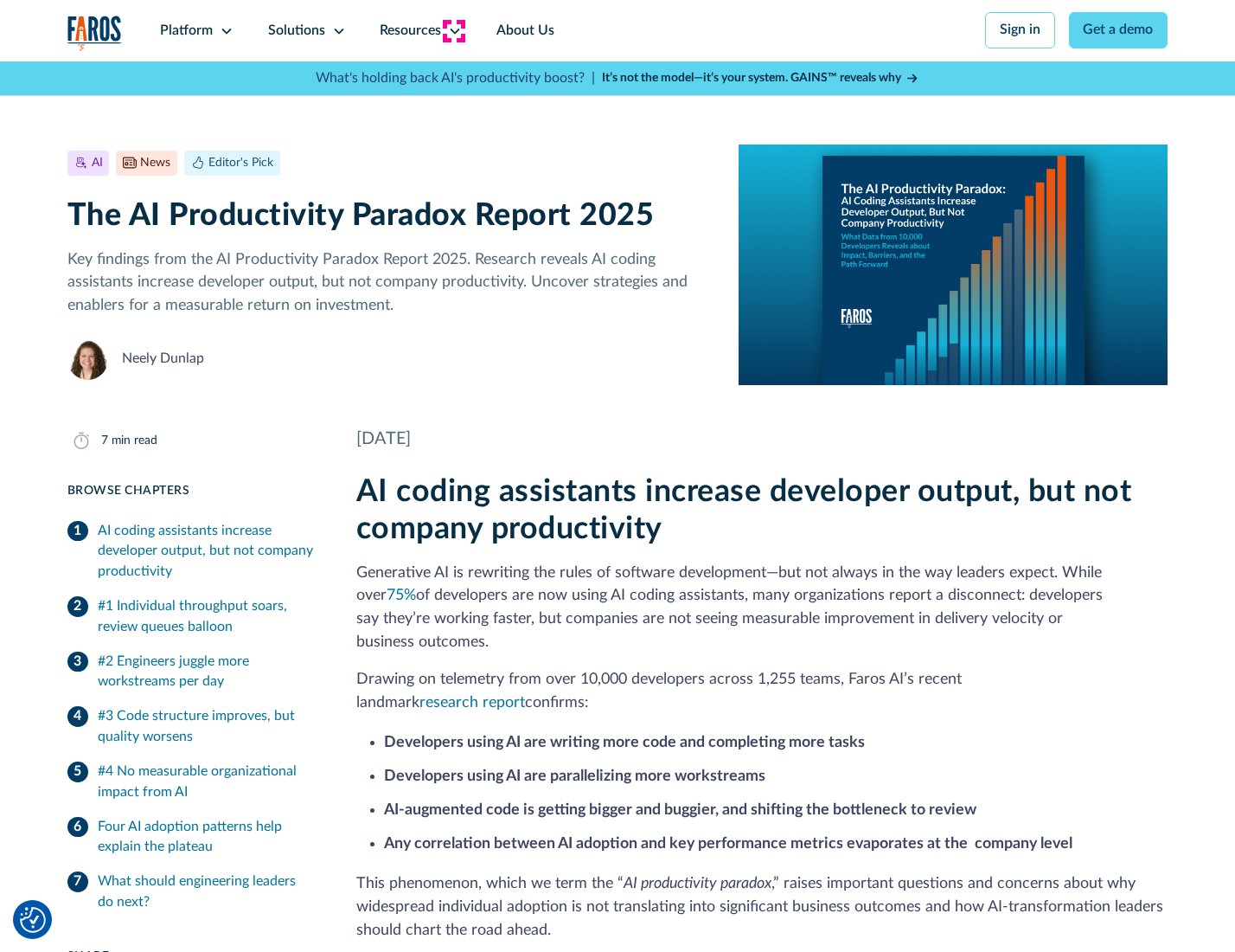
click at [454, 31] on icon at bounding box center [455, 31] width 14 height 14
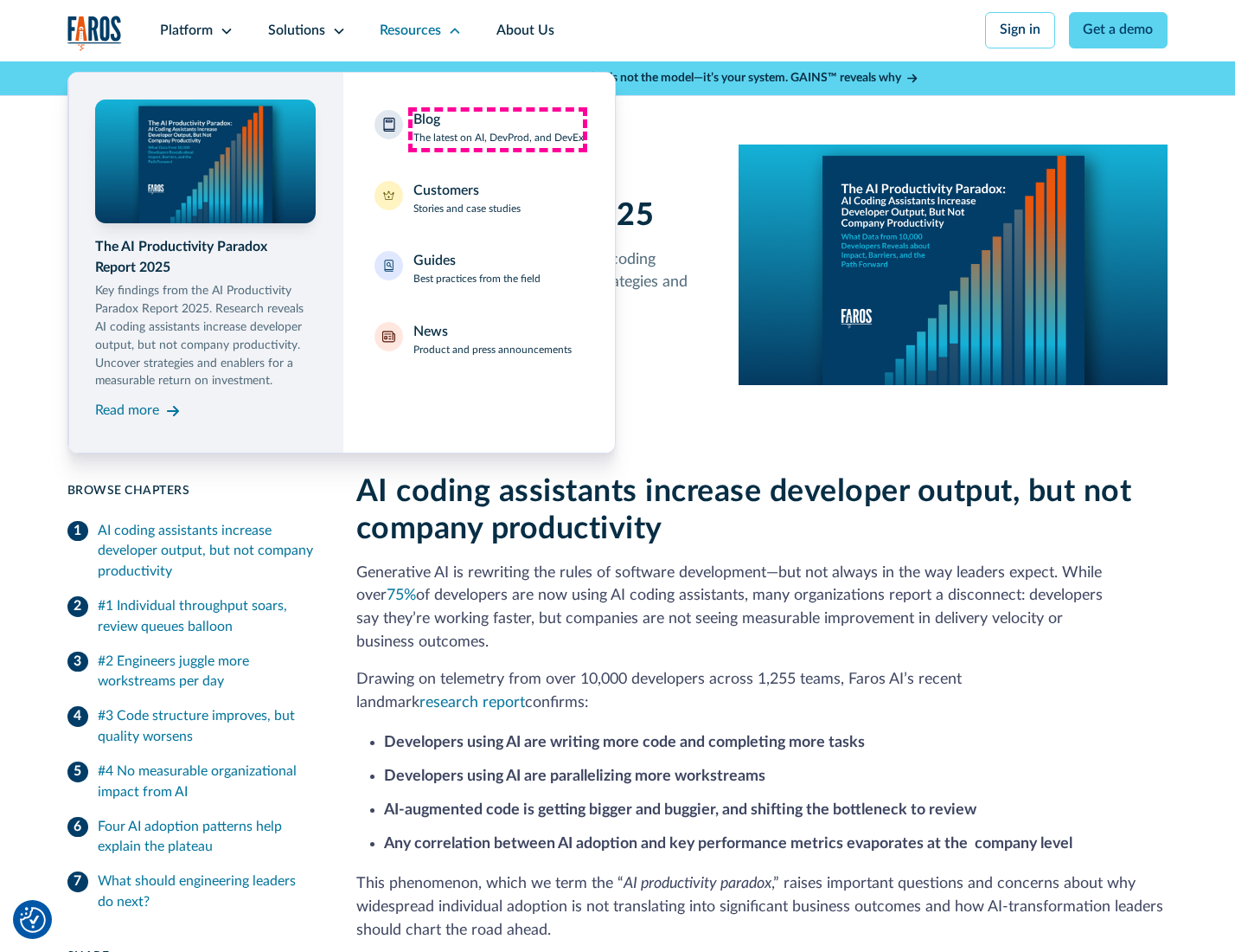
click at [497, 129] on div "Blog The latest on AI, DevProd, and DevEx" at bounding box center [498, 128] width 170 height 37
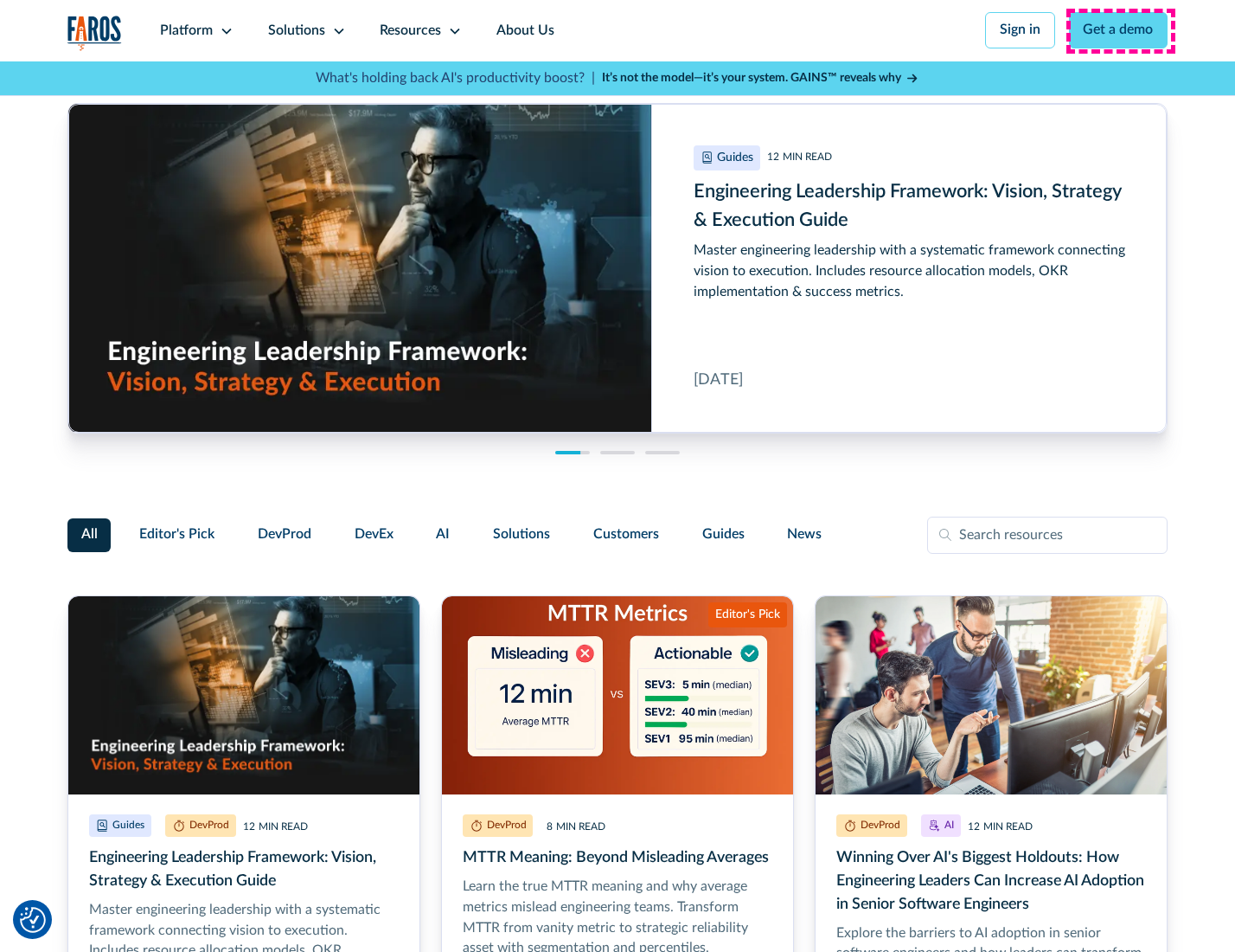
click at [1120, 31] on link "Get a demo" at bounding box center [1118, 30] width 99 height 37
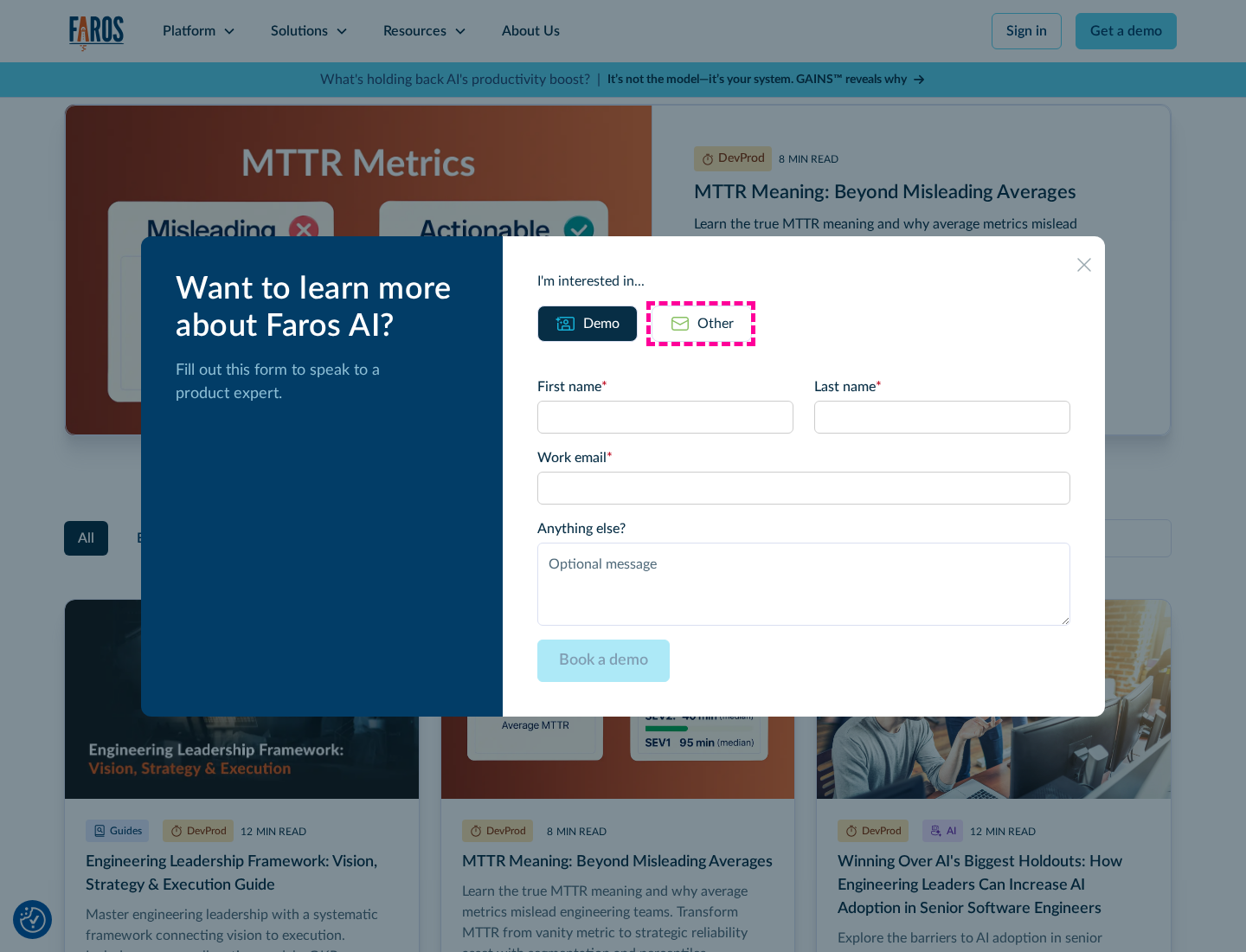
click at [700, 323] on div "Other" at bounding box center [715, 323] width 37 height 21
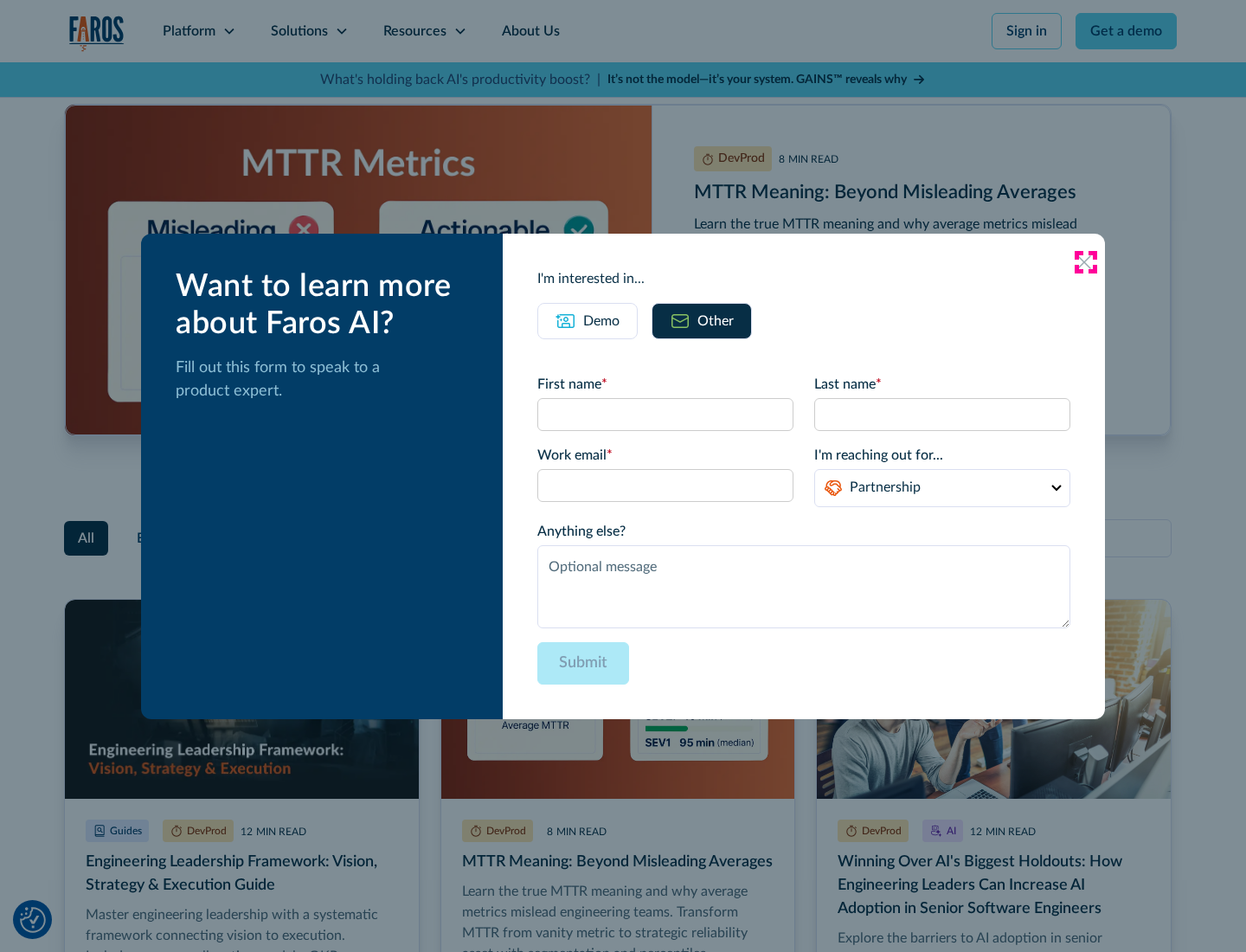
click at [1085, 262] on icon at bounding box center [1084, 263] width 14 height 14
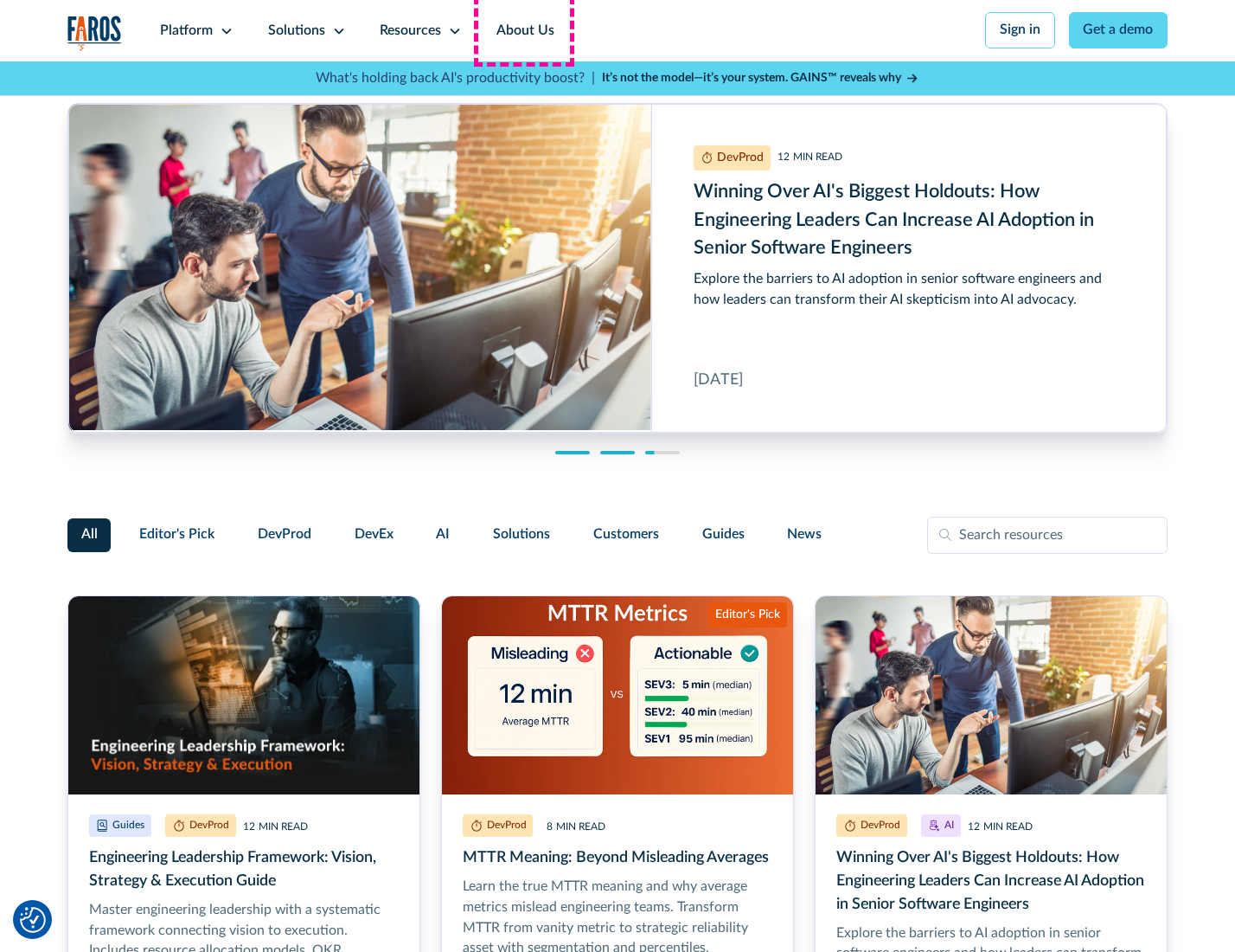
click at [523, 31] on link "About Us" at bounding box center [525, 31] width 92 height 61
